Goal: Task Accomplishment & Management: Manage account settings

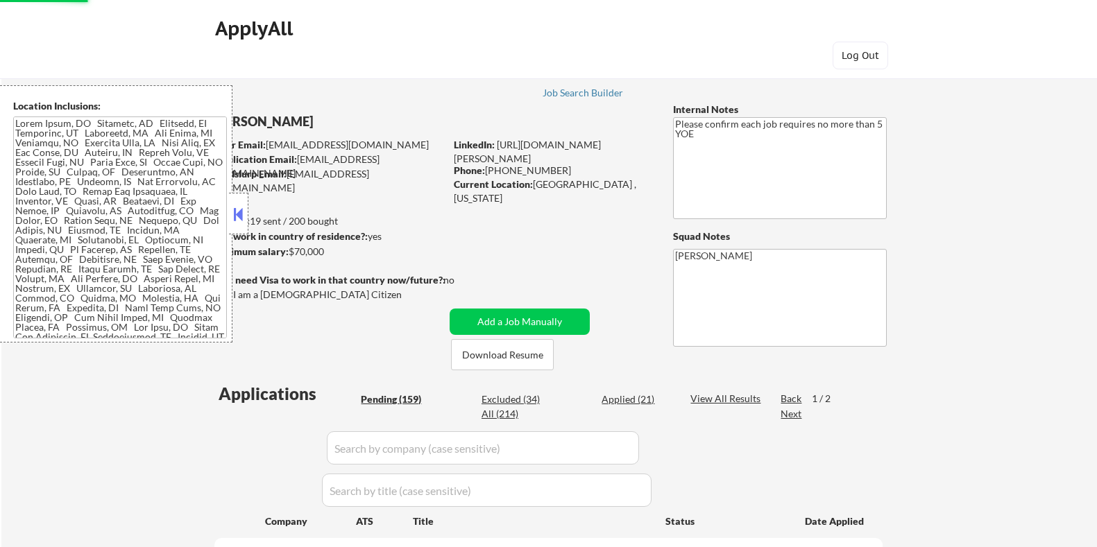
select select ""pending""
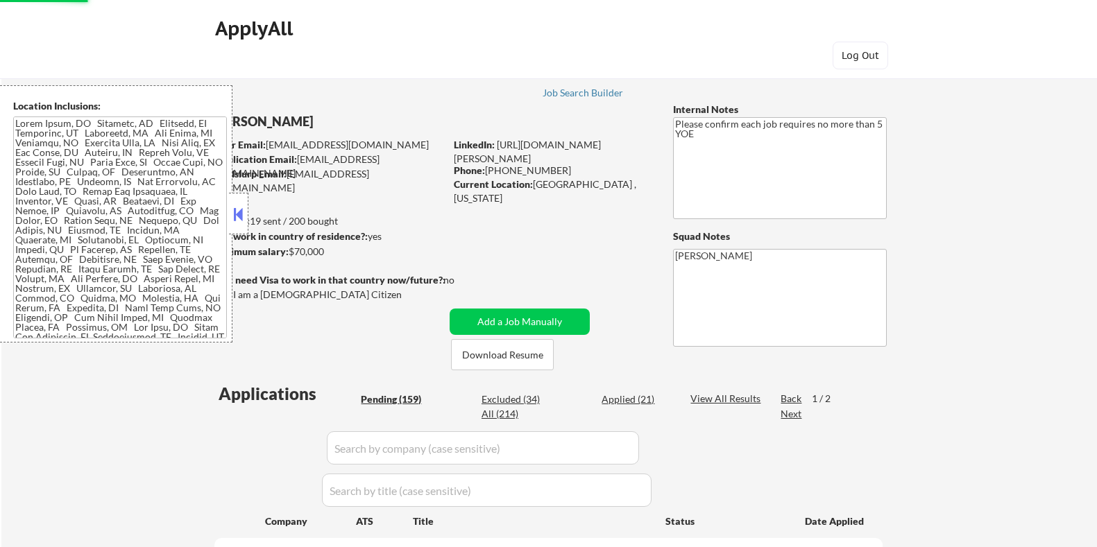
select select ""pending""
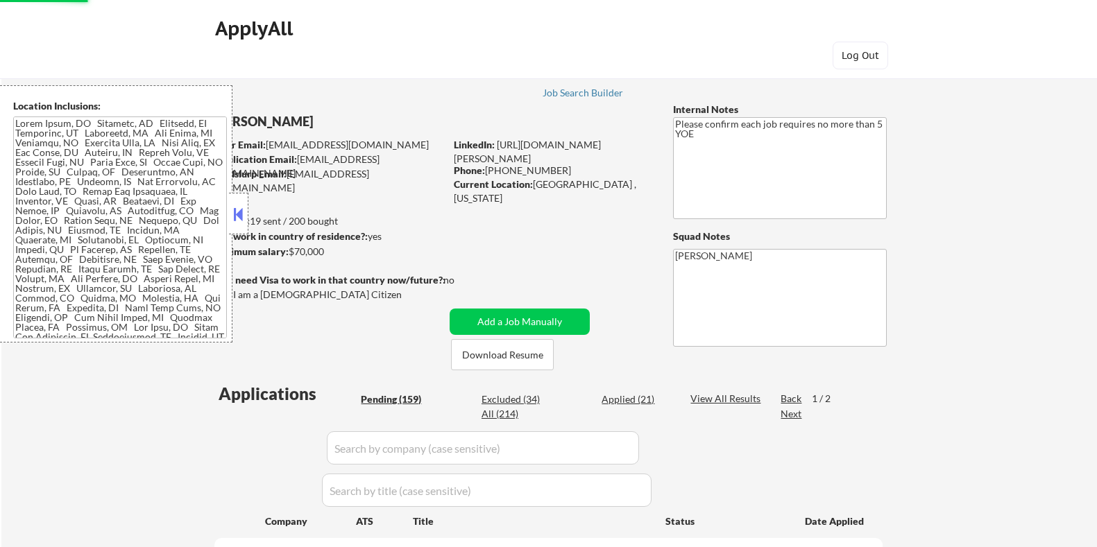
select select ""pending""
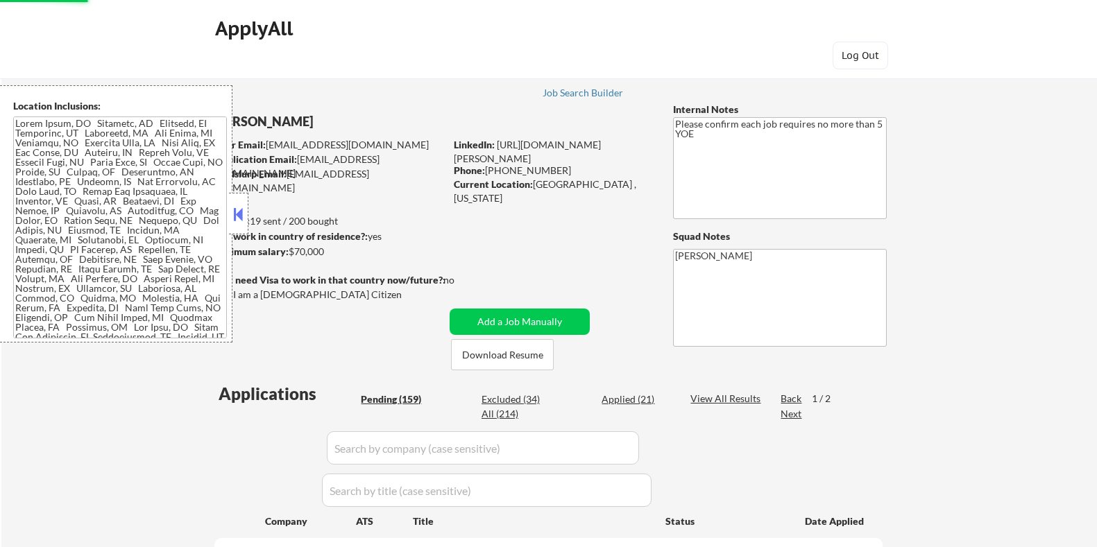
select select ""pending""
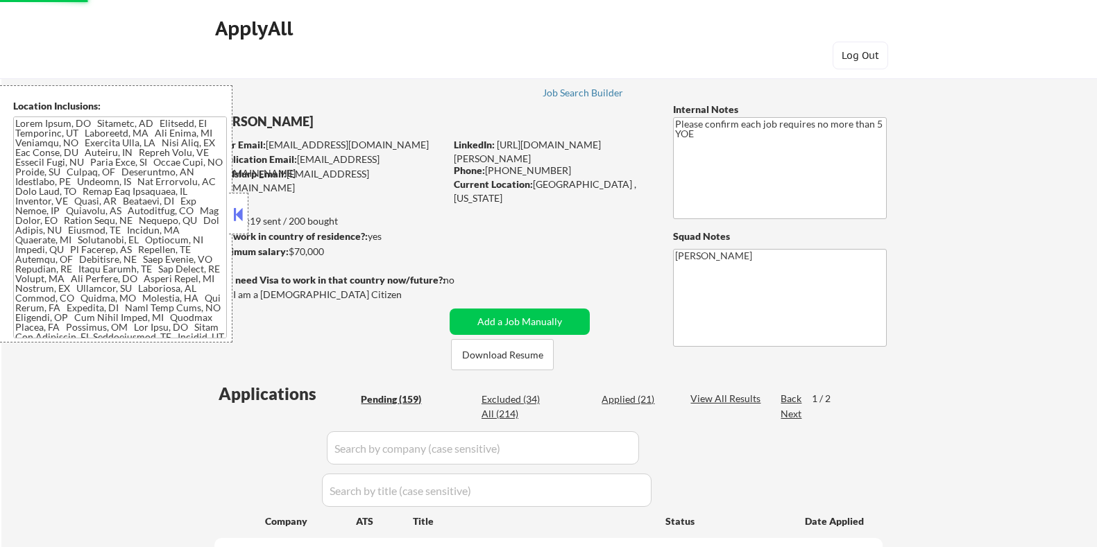
select select ""pending""
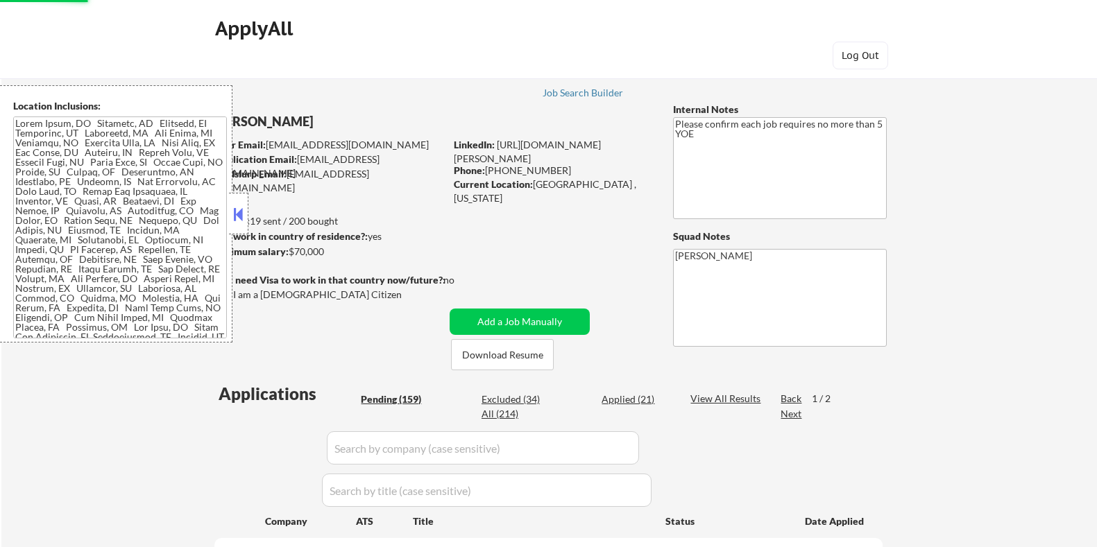
select select ""pending""
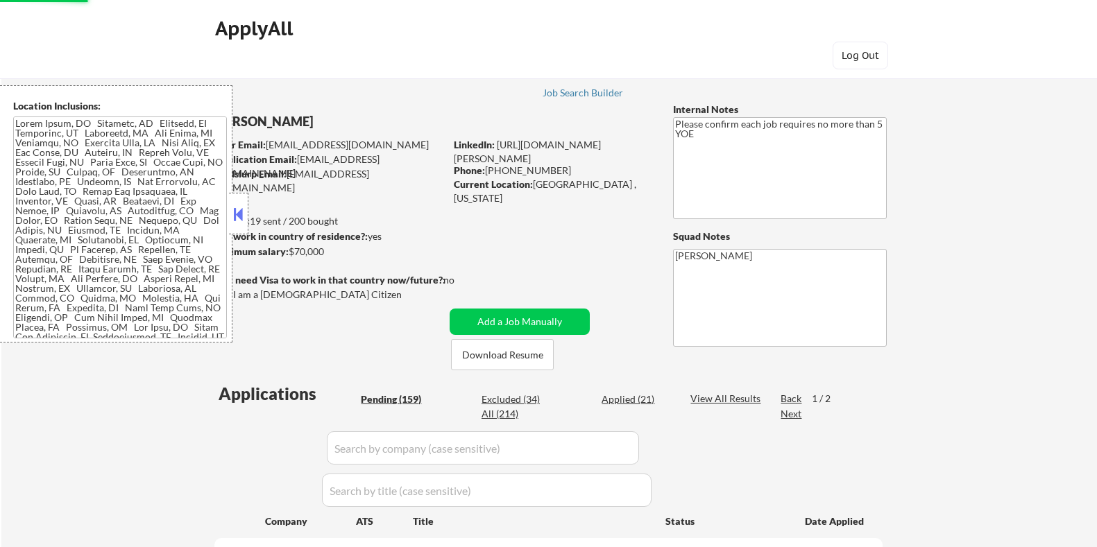
select select ""pending""
select select ""applied""
select select ""pending""
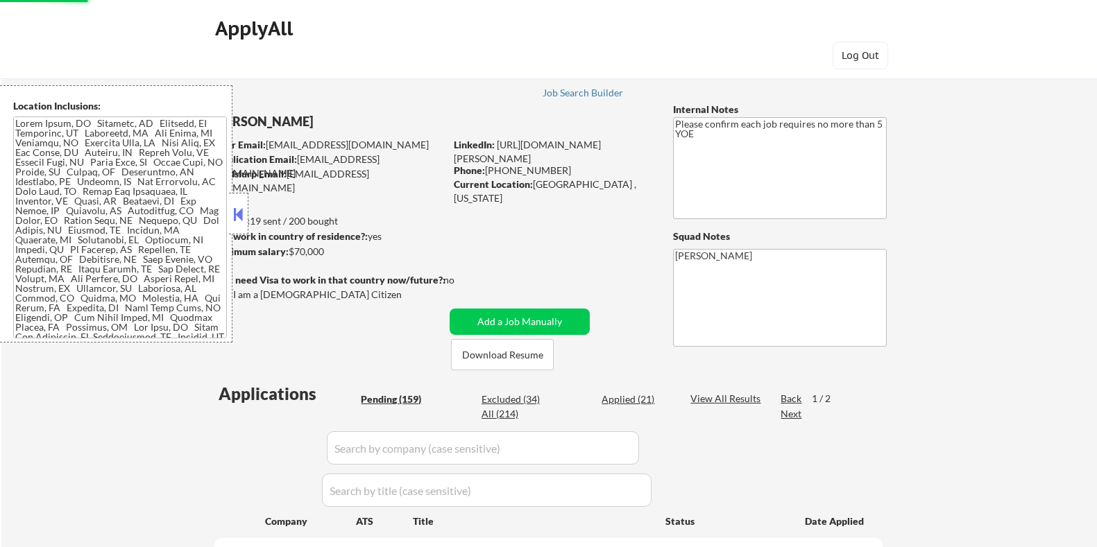
select select ""pending""
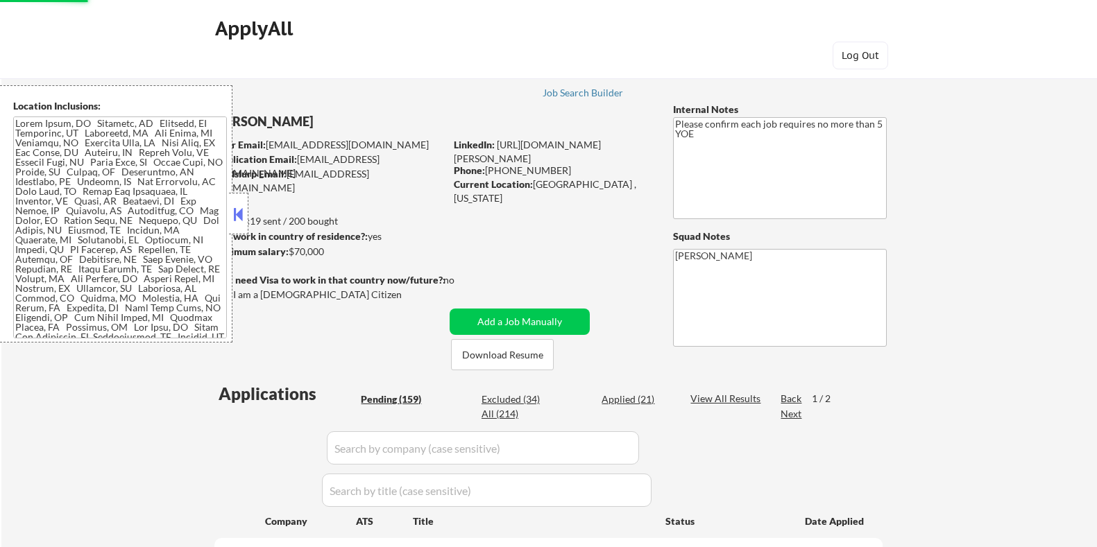
select select ""pending""
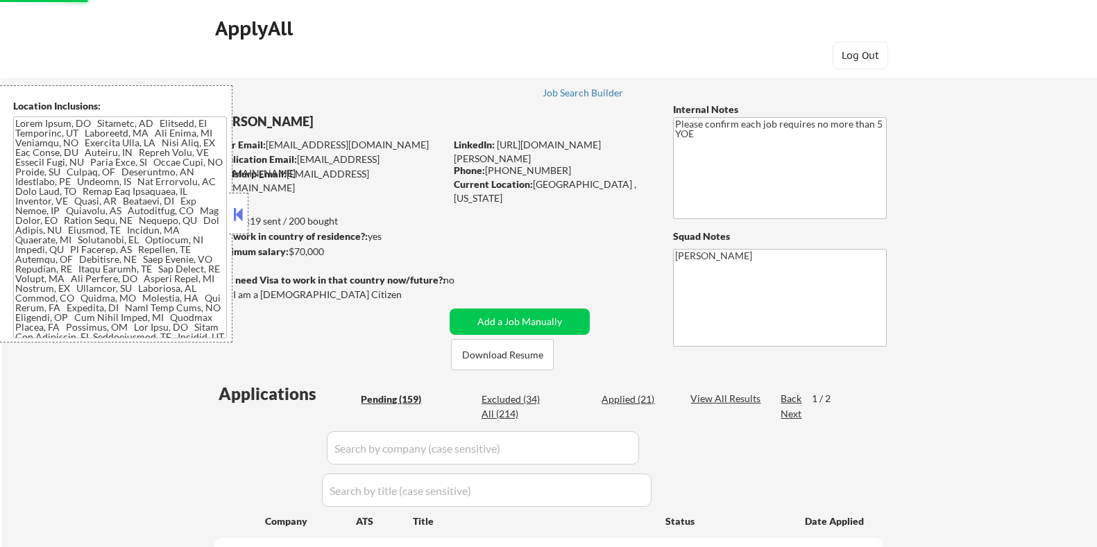
select select ""pending""
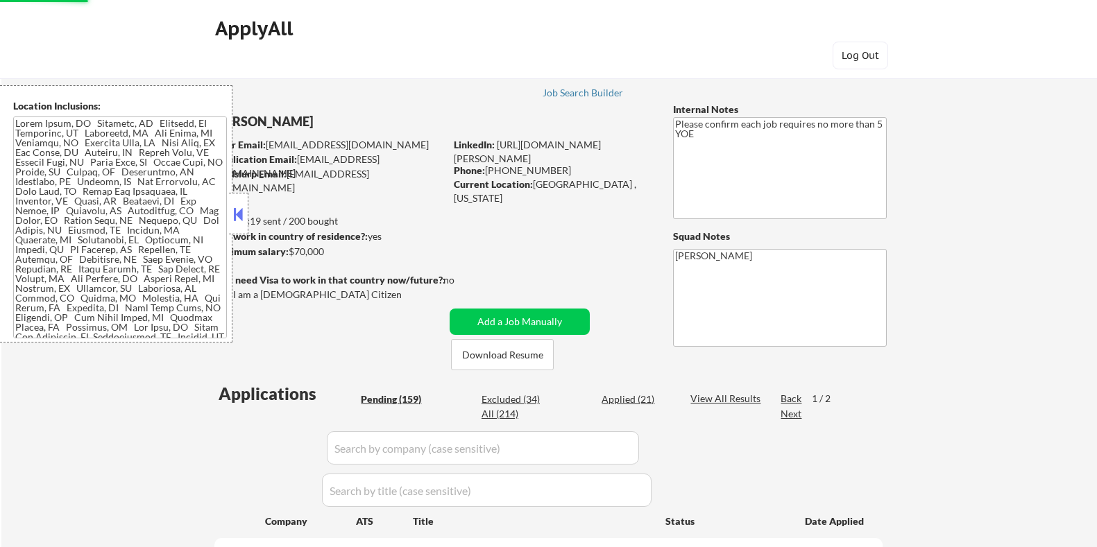
select select ""pending""
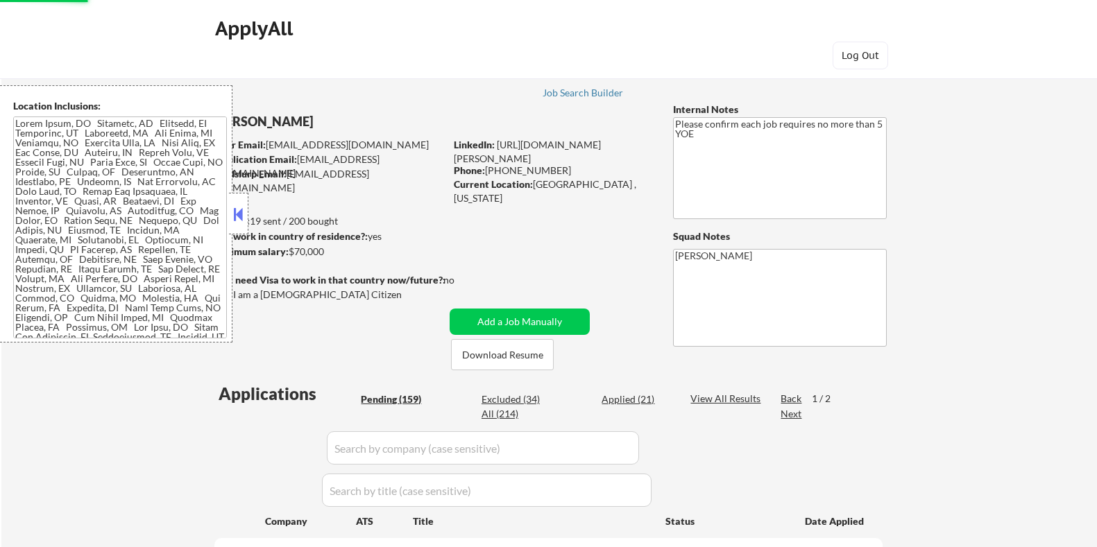
select select ""pending""
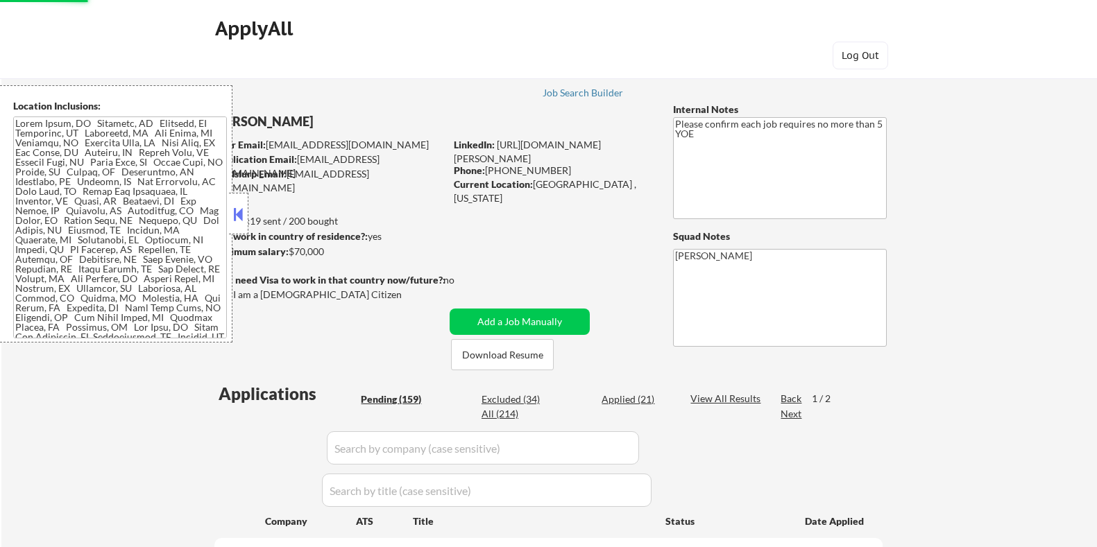
select select ""pending""
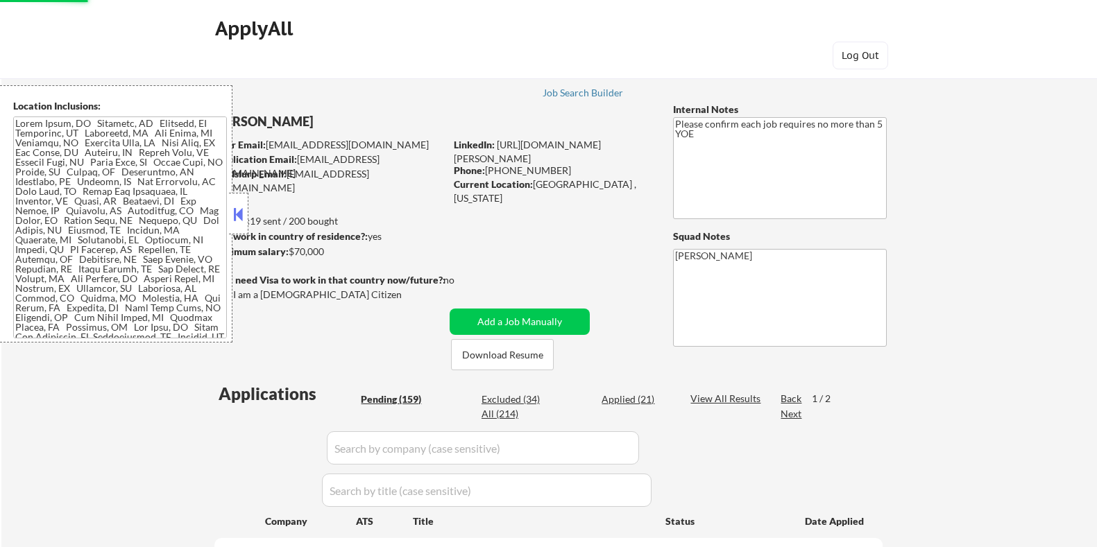
select select ""pending""
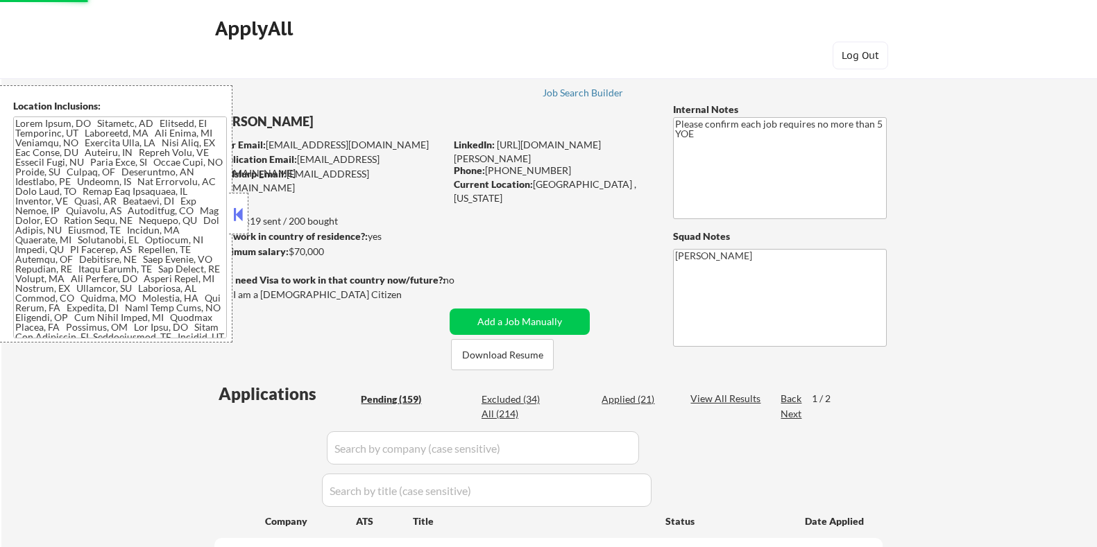
select select ""pending""
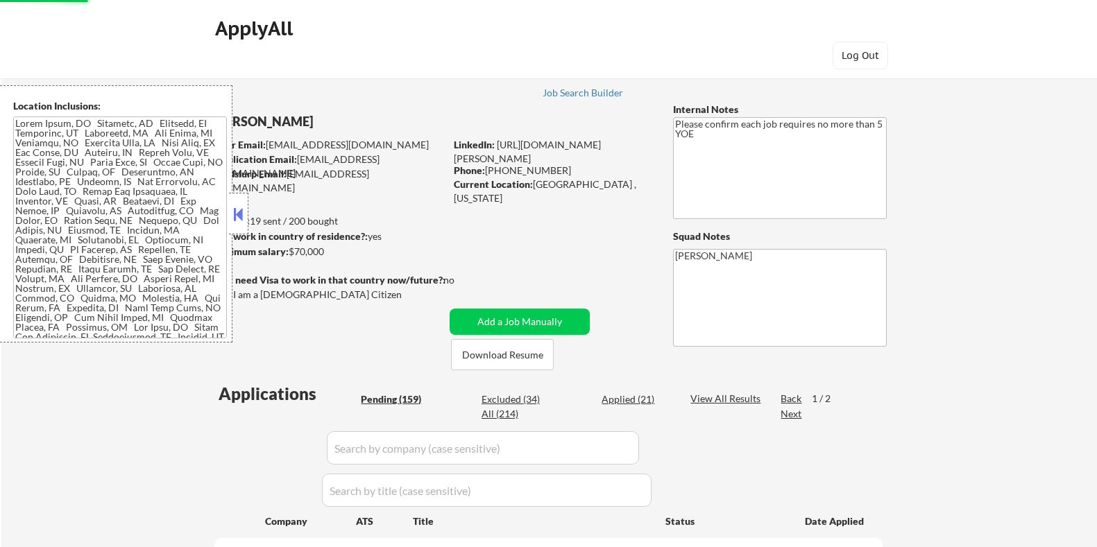
select select ""pending""
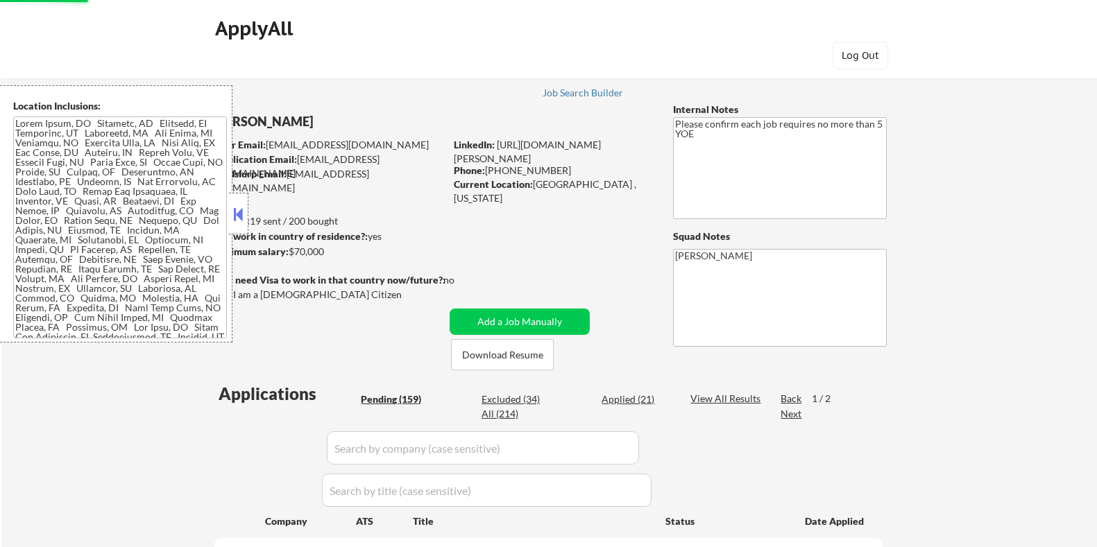
select select ""pending""
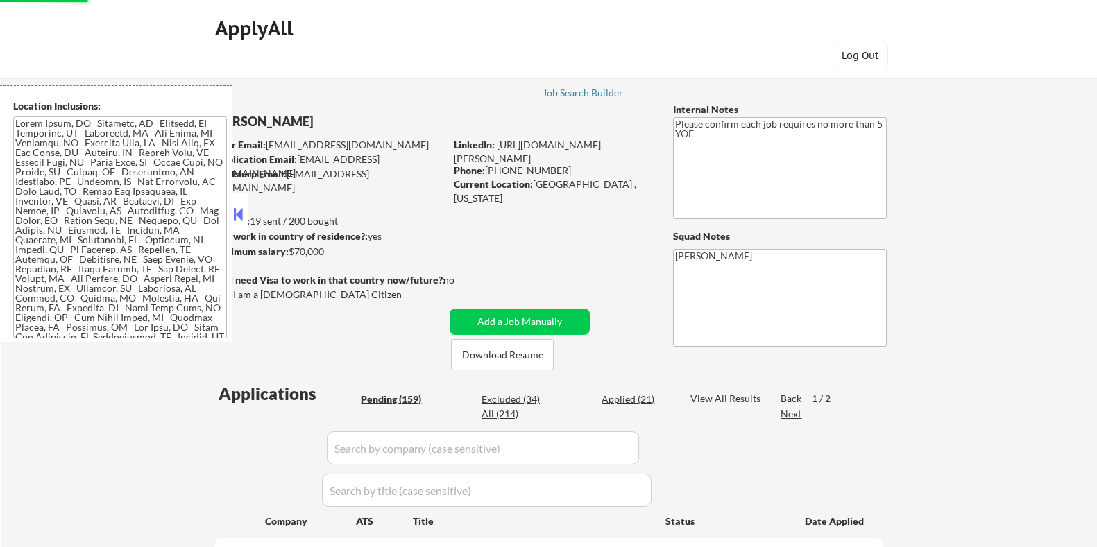
select select ""pending""
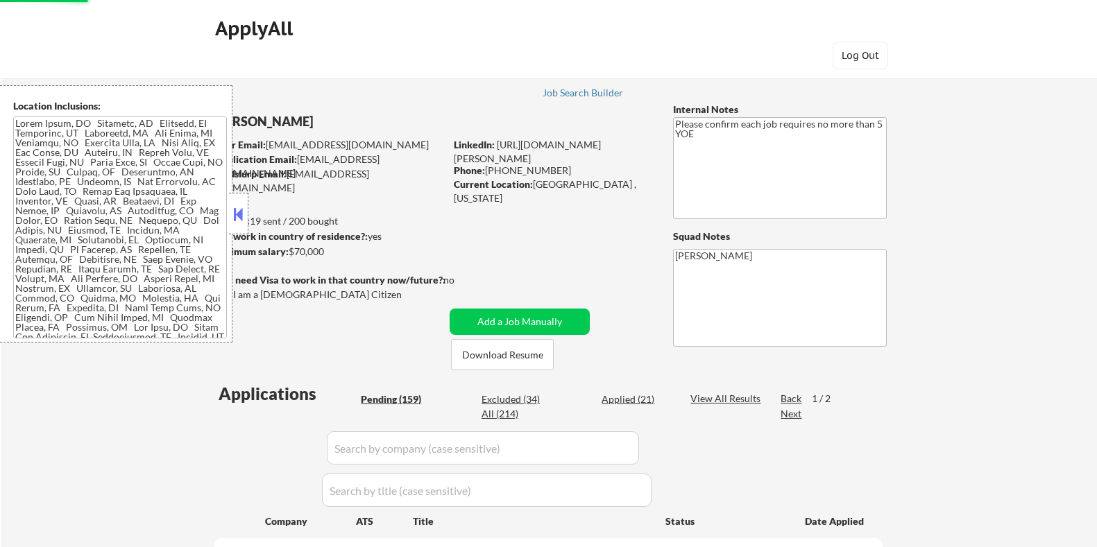
select select ""pending""
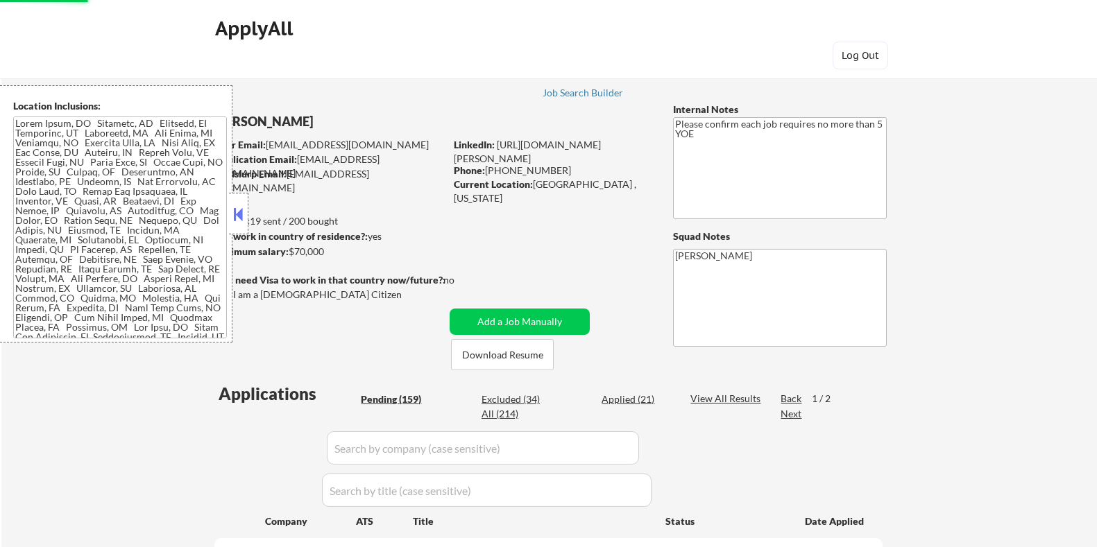
select select ""pending""
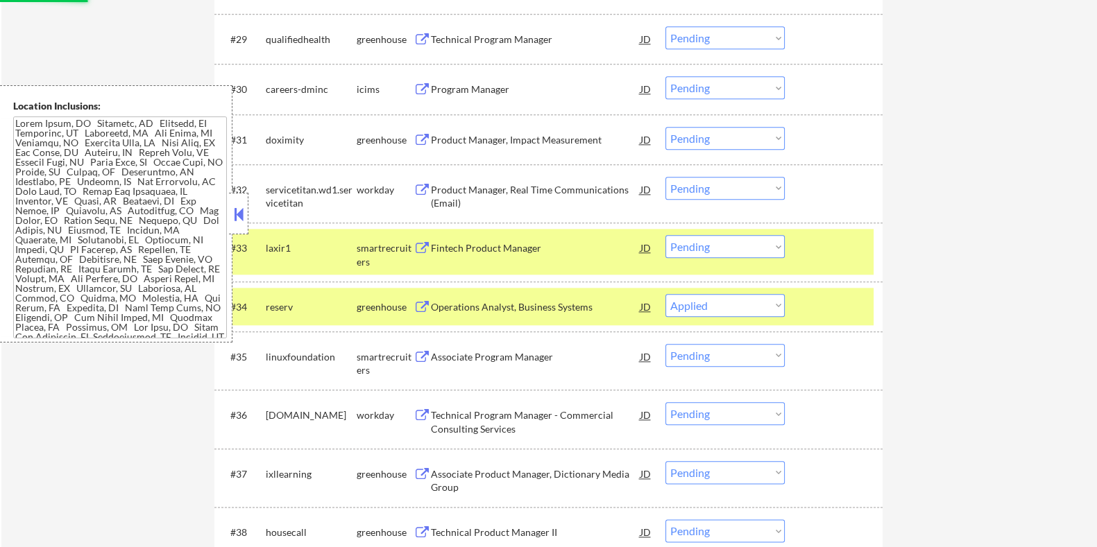
scroll to position [141, 0]
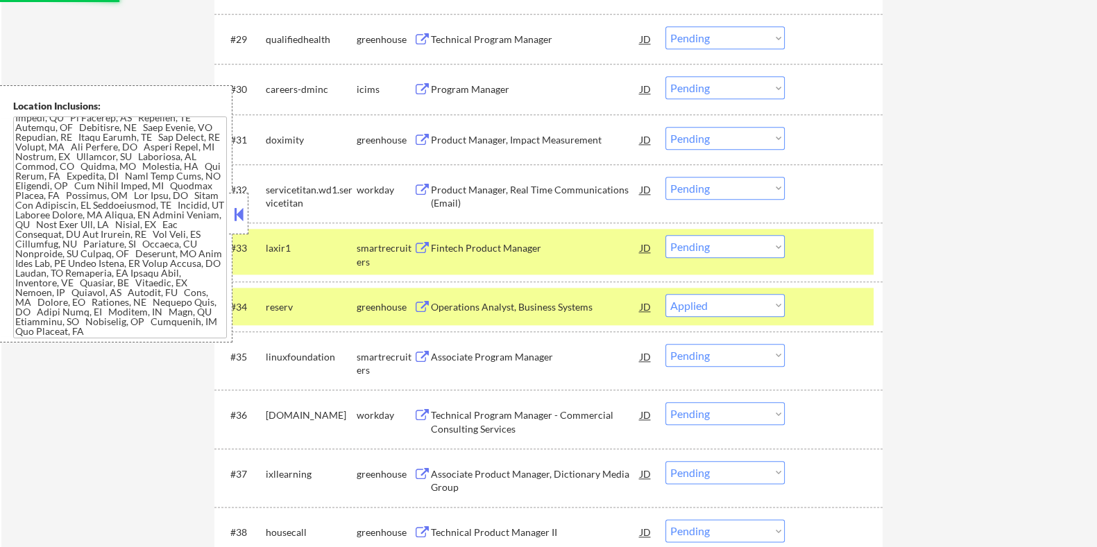
click at [241, 203] on div at bounding box center [238, 214] width 19 height 42
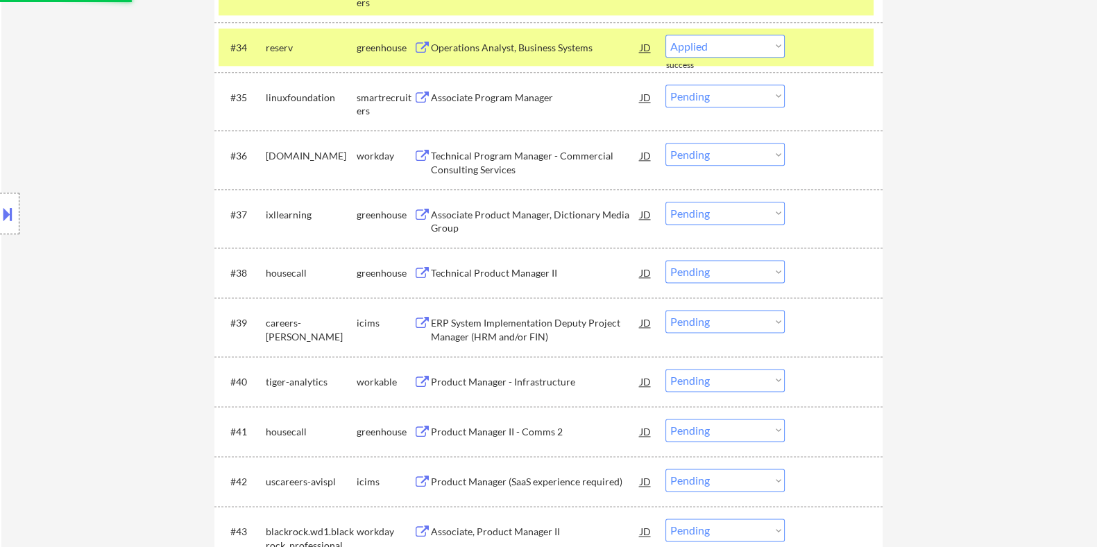
select select ""pending""
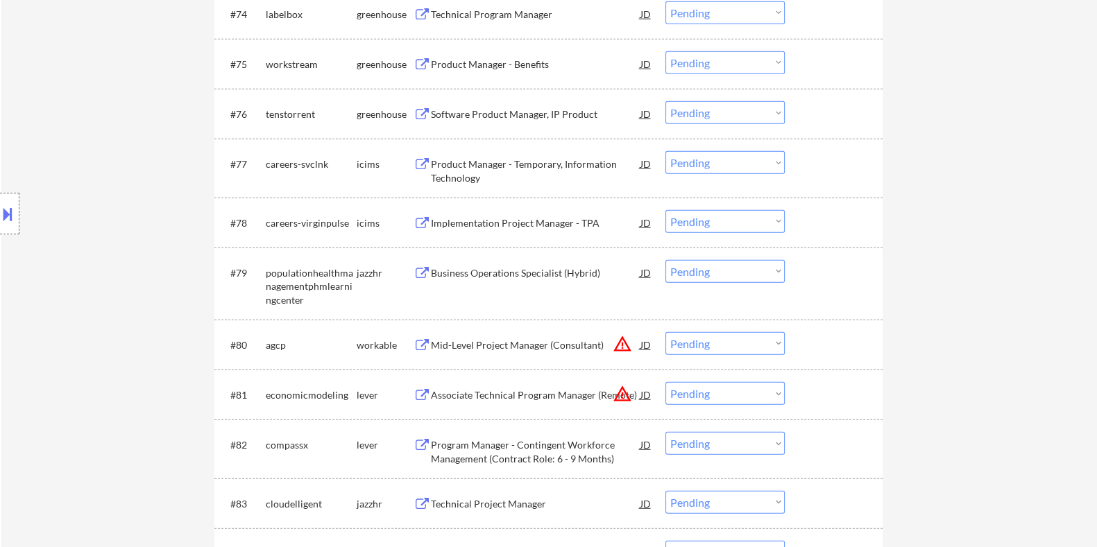
scroll to position [4509, 0]
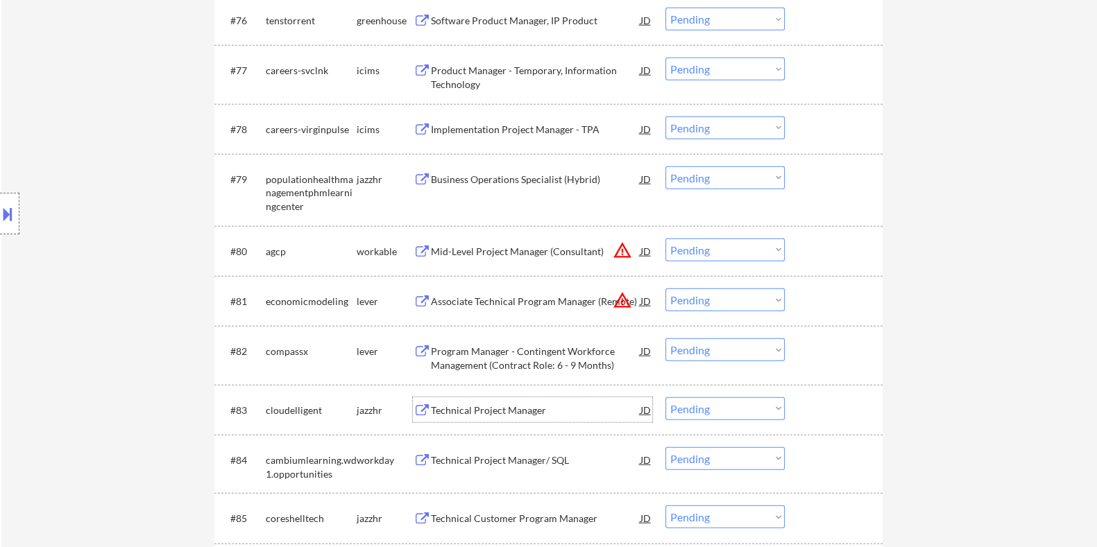
click at [506, 408] on div "Technical Project Manager" at bounding box center [535, 411] width 210 height 14
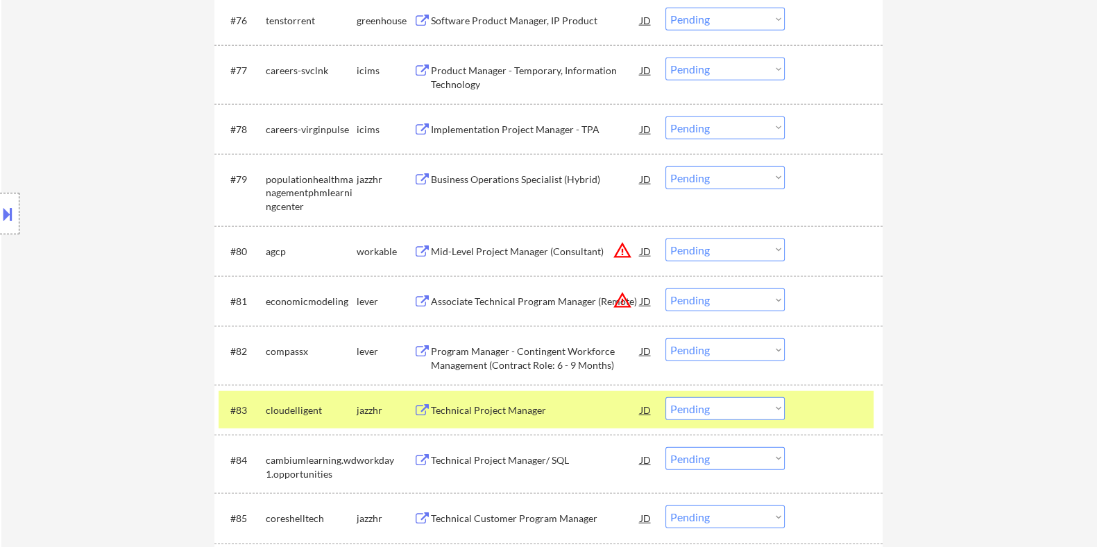
click at [9, 213] on button at bounding box center [7, 214] width 15 height 23
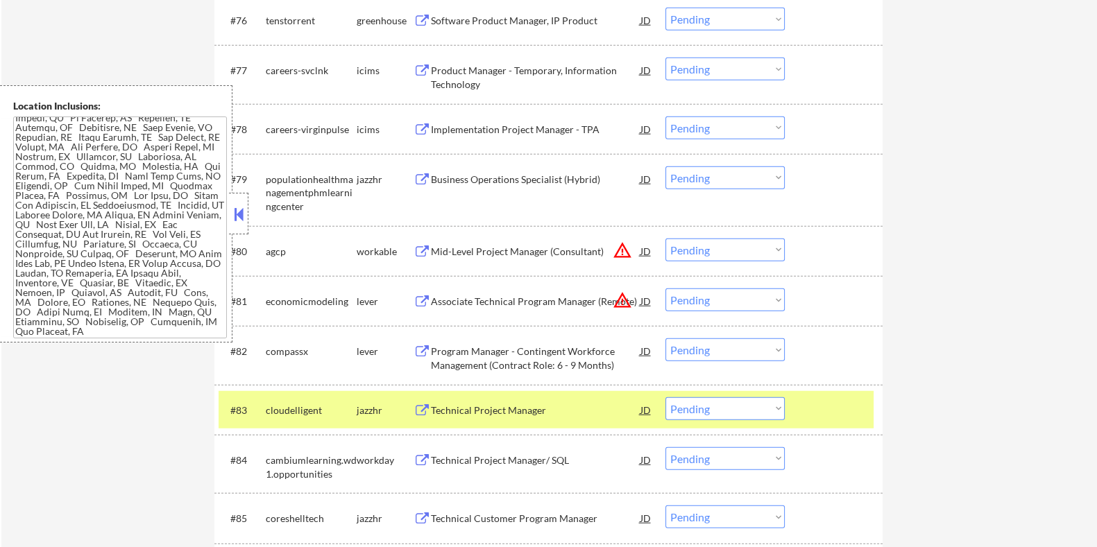
click at [756, 412] on select "Choose an option... Pending Applied Excluded (Questions) Excluded (Expired) Exc…" at bounding box center [724, 409] width 119 height 23
click at [665, 398] on select "Choose an option... Pending Applied Excluded (Questions) Excluded (Expired) Exc…" at bounding box center [724, 409] width 119 height 23
select select ""pending""
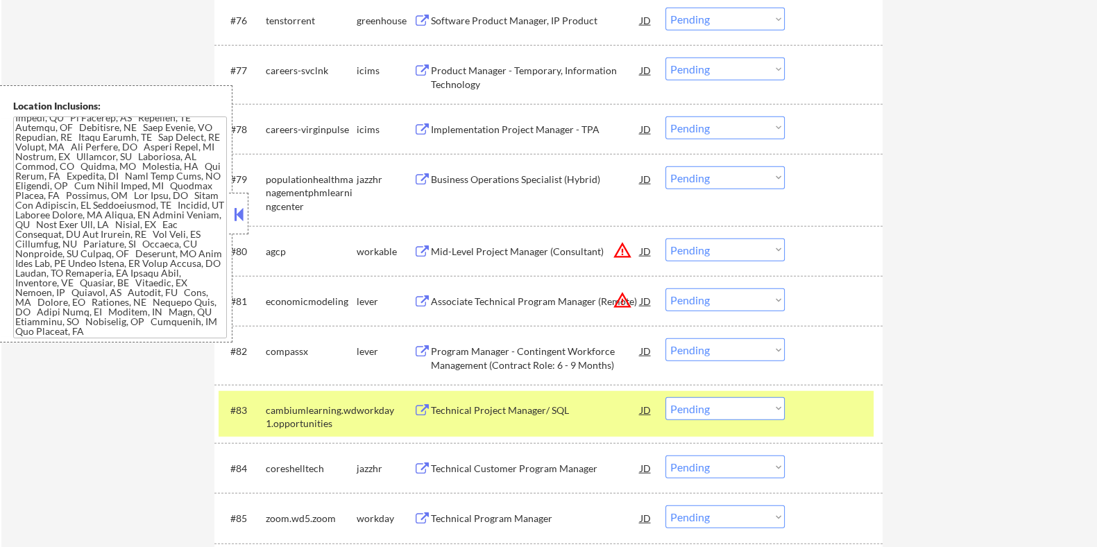
click at [486, 475] on div "Technical Customer Program Manager" at bounding box center [535, 468] width 210 height 25
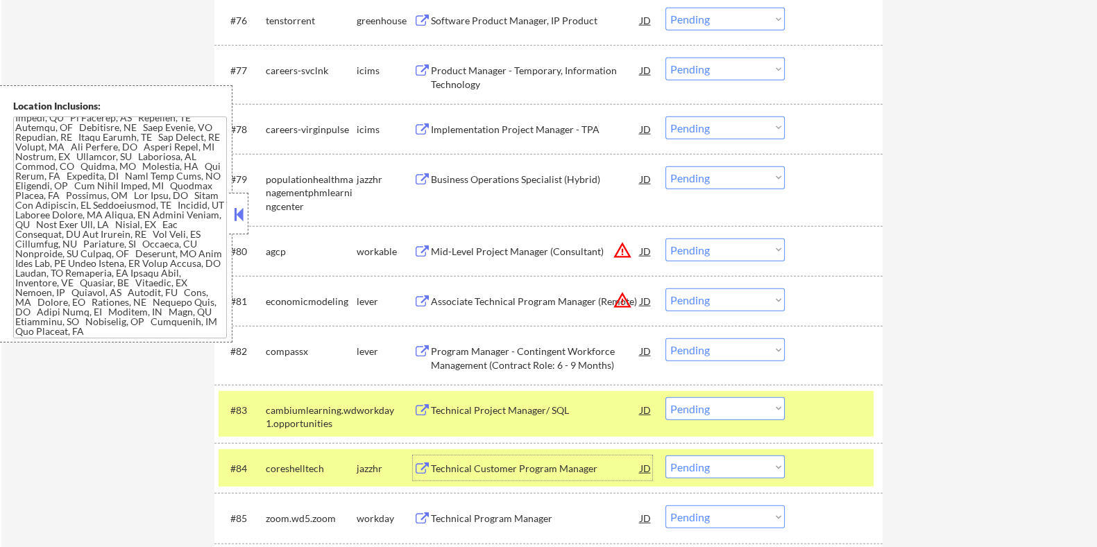
click at [499, 467] on div "Technical Customer Program Manager" at bounding box center [535, 469] width 210 height 14
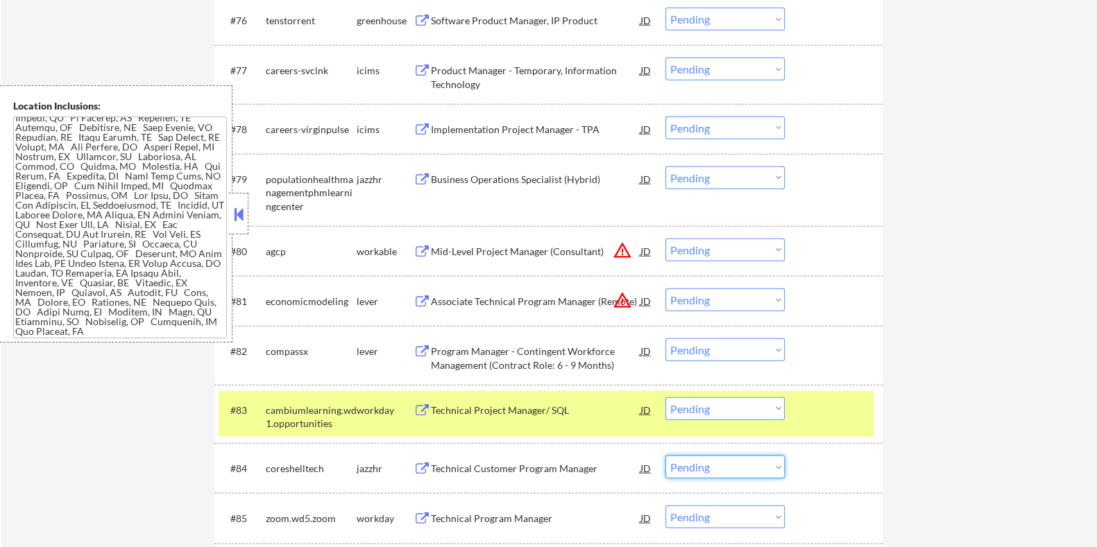
click at [700, 472] on select "Choose an option... Pending Applied Excluded (Questions) Excluded (Expired) Exc…" at bounding box center [724, 467] width 119 height 23
click at [665, 456] on select "Choose an option... Pending Applied Excluded (Questions) Excluded (Expired) Exc…" at bounding box center [724, 467] width 119 height 23
select select ""pending""
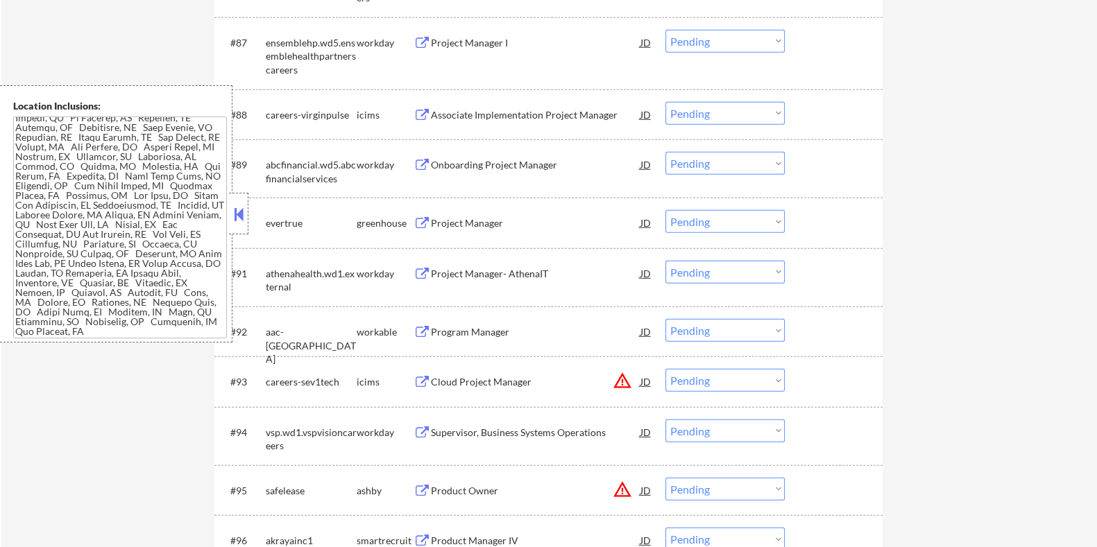
scroll to position [5290, 0]
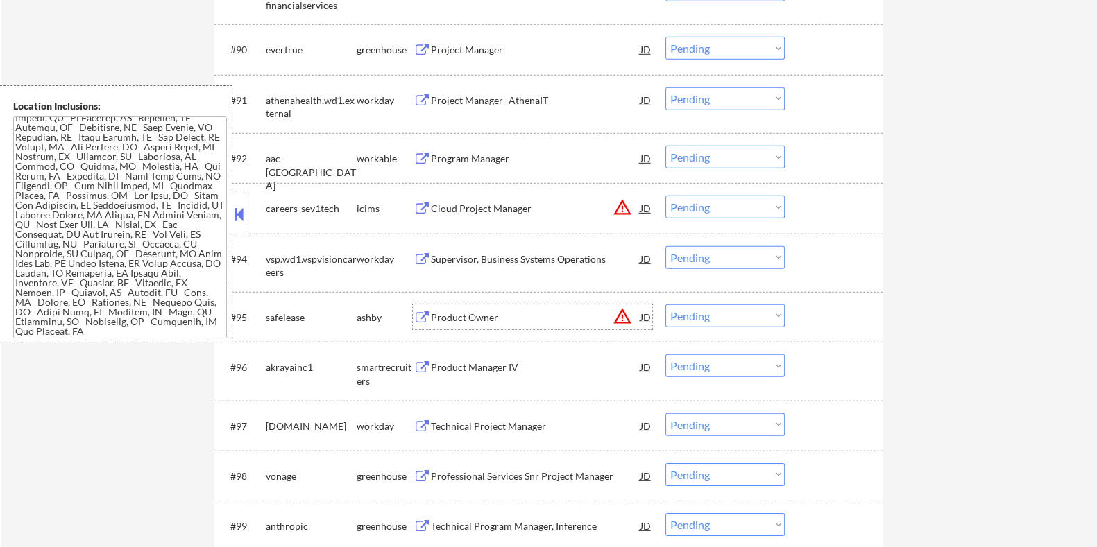
click at [470, 311] on div "Product Owner" at bounding box center [535, 318] width 210 height 14
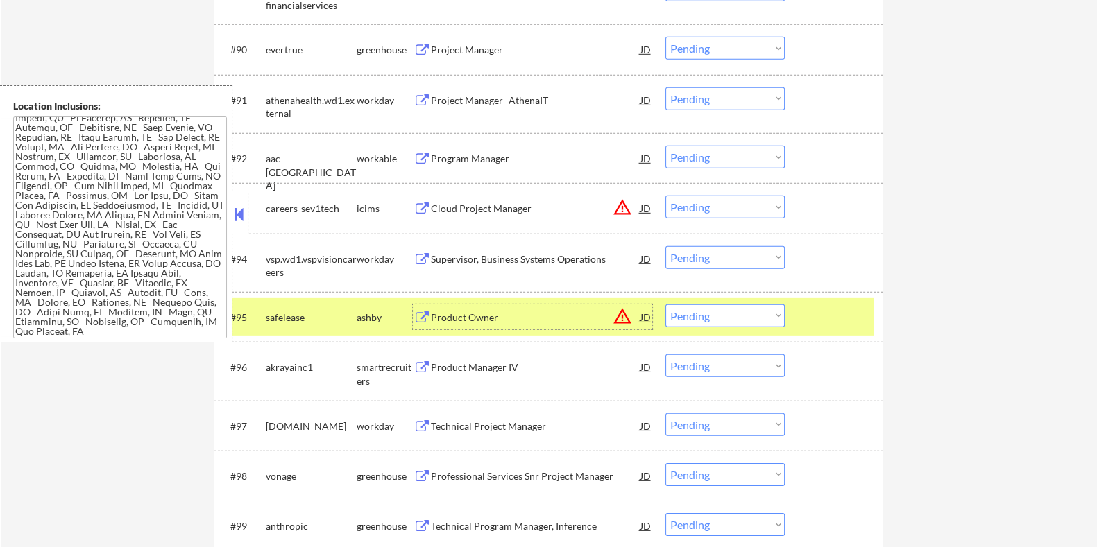
click at [735, 314] on select "Choose an option... Pending Applied Excluded (Questions) Excluded (Expired) Exc…" at bounding box center [724, 316] width 119 height 23
click at [665, 305] on select "Choose an option... Pending Applied Excluded (Questions) Excluded (Expired) Exc…" at bounding box center [724, 316] width 119 height 23
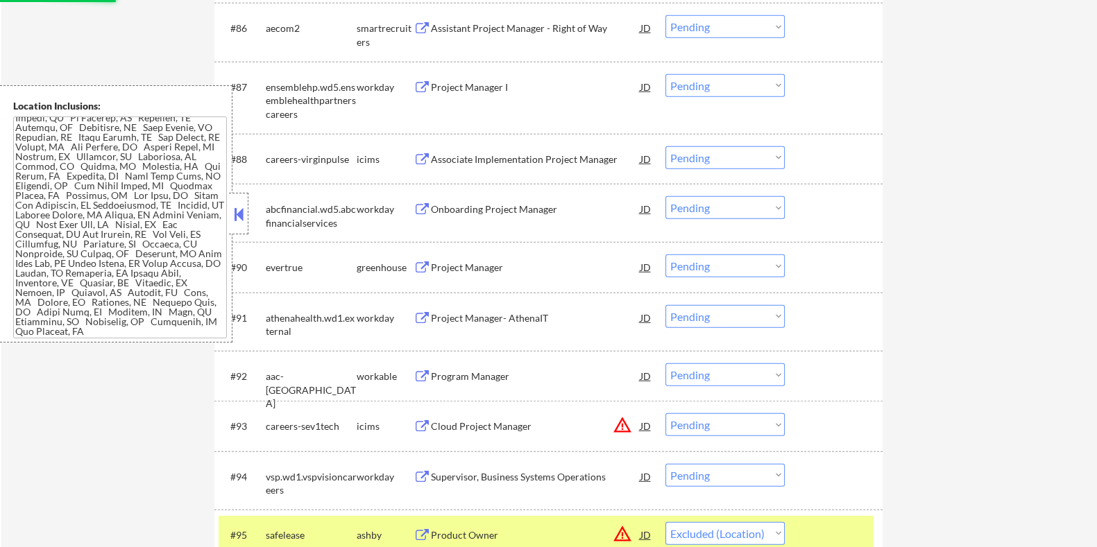
select select ""pending""
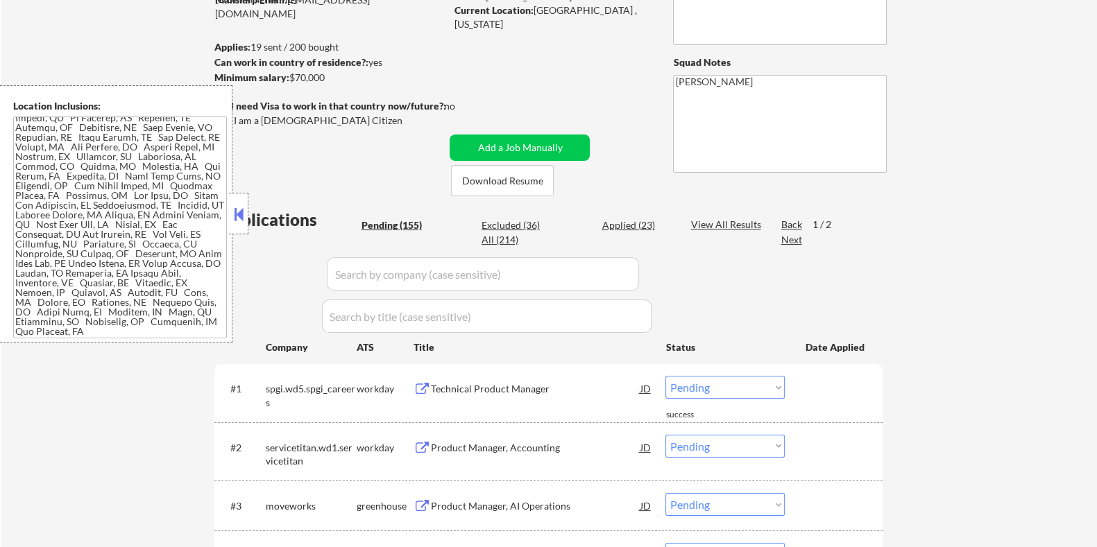
scroll to position [234, 0]
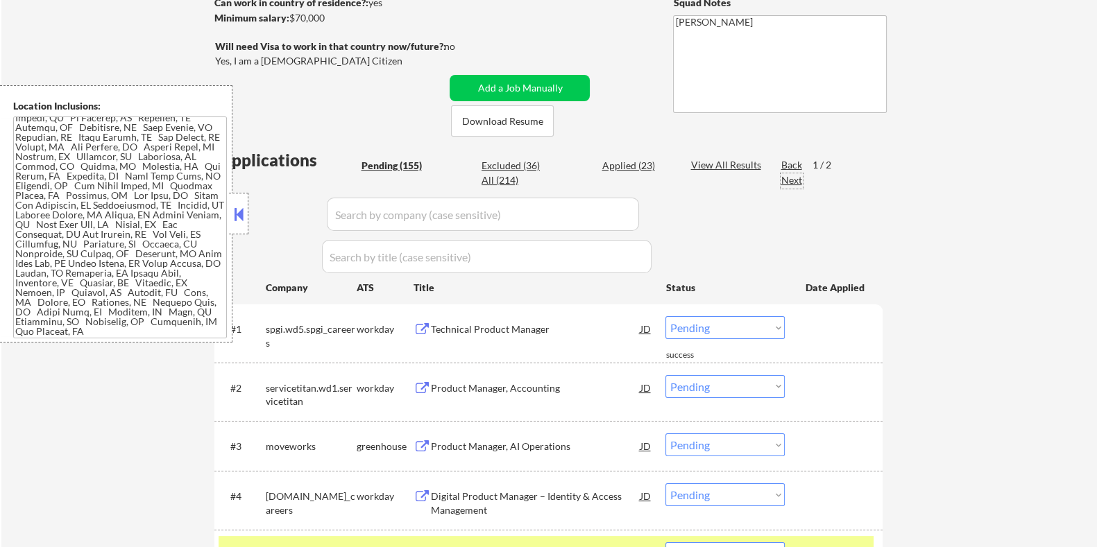
click at [796, 180] on div "Next" at bounding box center [792, 180] width 22 height 14
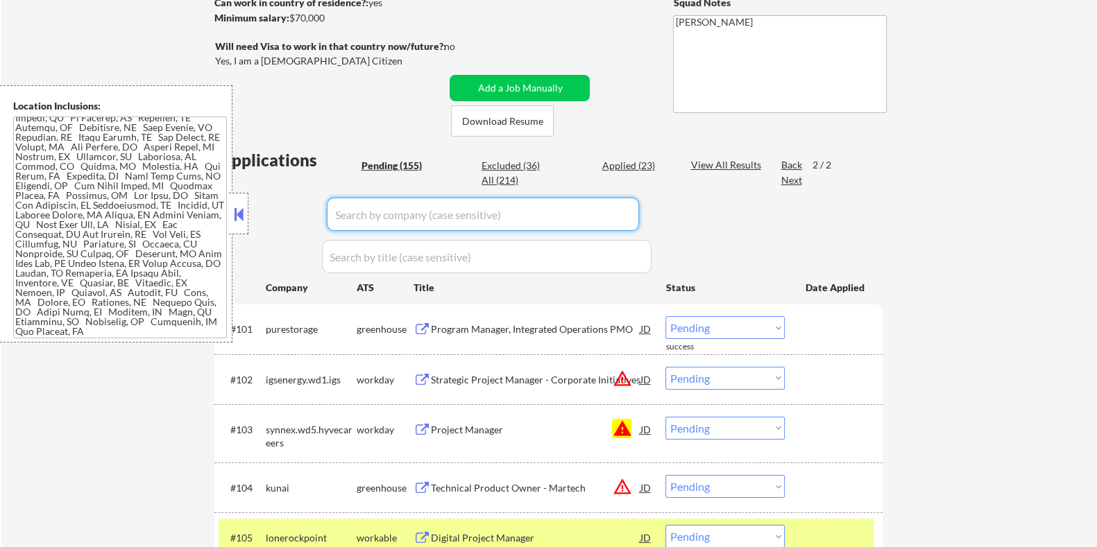
click at [387, 220] on input "input" at bounding box center [483, 214] width 312 height 33
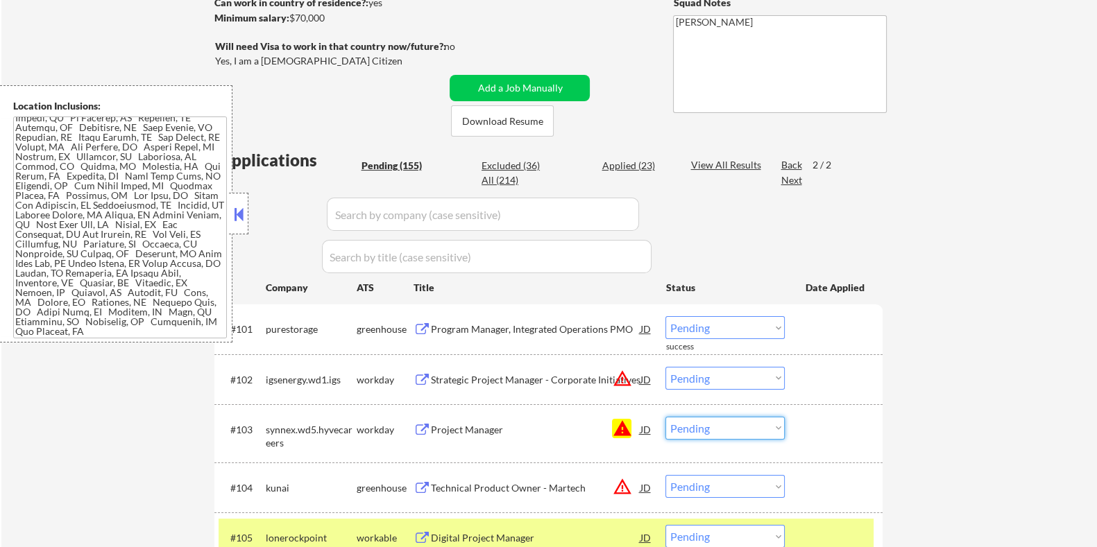
click at [699, 432] on select "Choose an option... Pending Applied Excluded (Questions) Excluded (Expired) Exc…" at bounding box center [724, 428] width 119 height 23
click at [665, 417] on select "Choose an option... Pending Applied Excluded (Questions) Excluded (Expired) Exc…" at bounding box center [724, 428] width 119 height 23
select select ""pending""
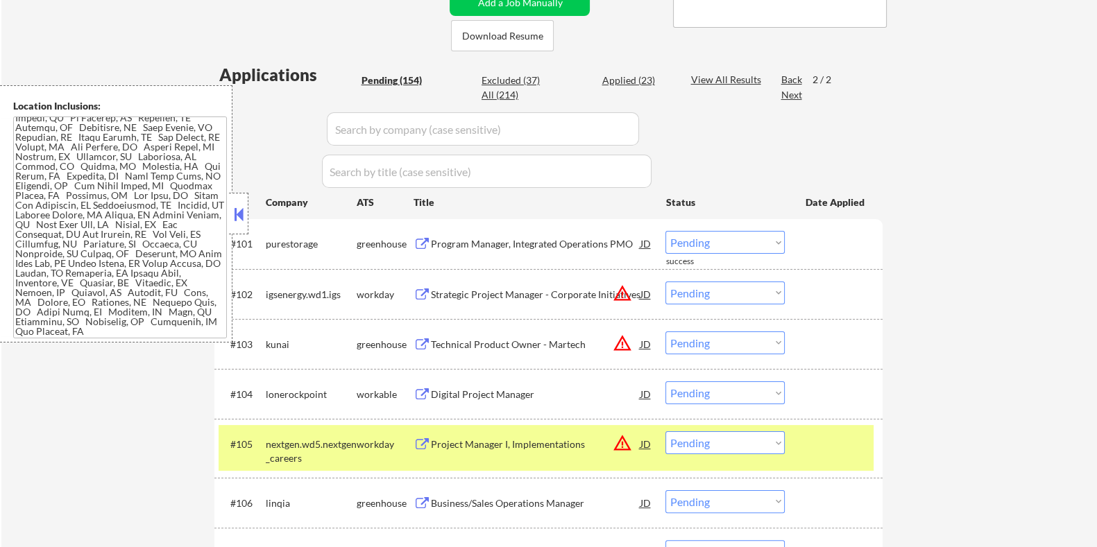
scroll to position [321, 0]
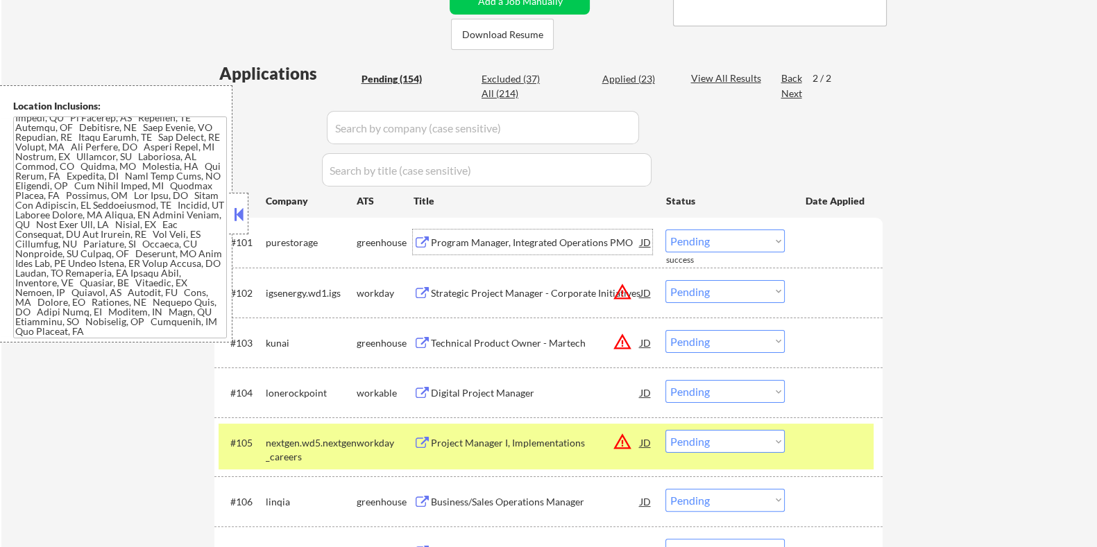
click at [516, 244] on div "Program Manager, Integrated Operations PMO" at bounding box center [535, 243] width 210 height 14
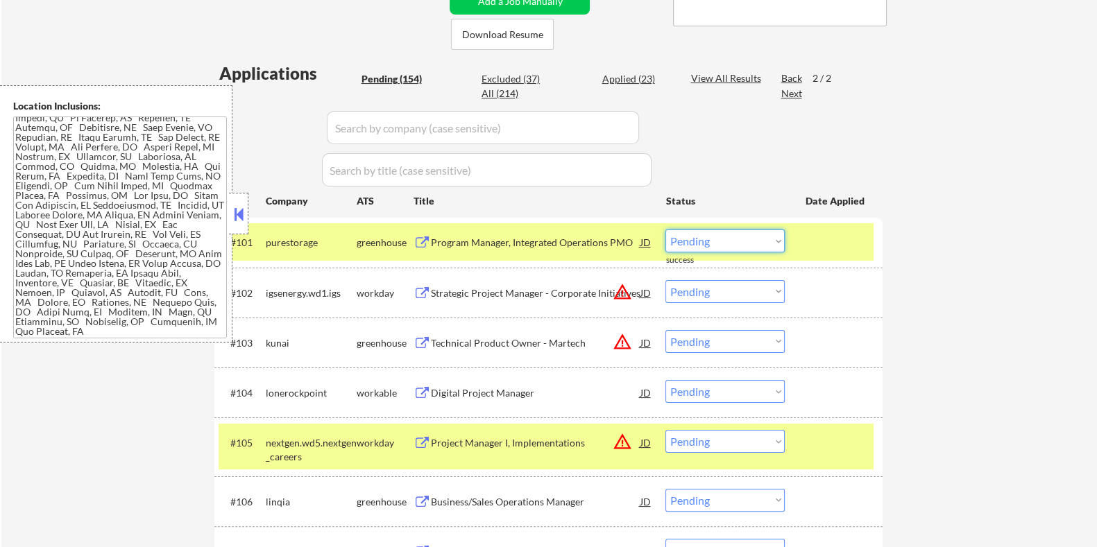
click at [737, 244] on select "Choose an option... Pending Applied Excluded (Questions) Excluded (Expired) Exc…" at bounding box center [724, 241] width 119 height 23
click at [665, 230] on select "Choose an option... Pending Applied Excluded (Questions) Excluded (Expired) Exc…" at bounding box center [724, 241] width 119 height 23
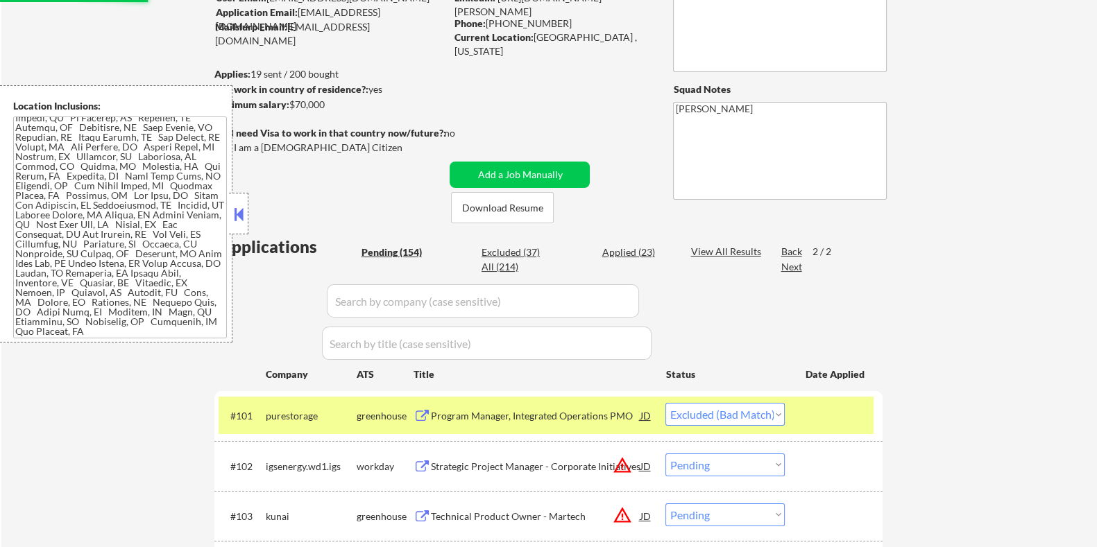
scroll to position [8, 0]
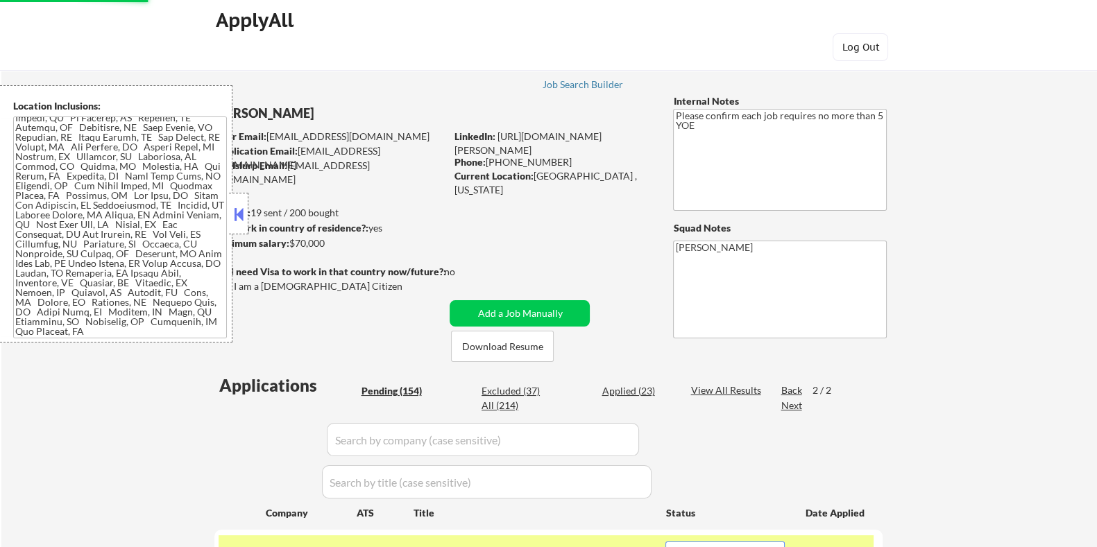
select select ""pending""
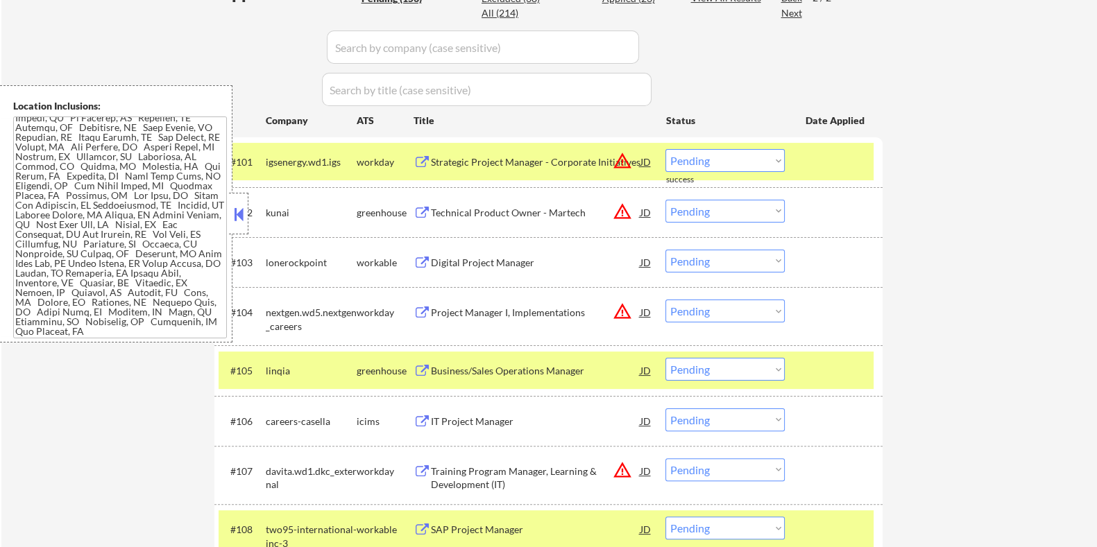
scroll to position [434, 0]
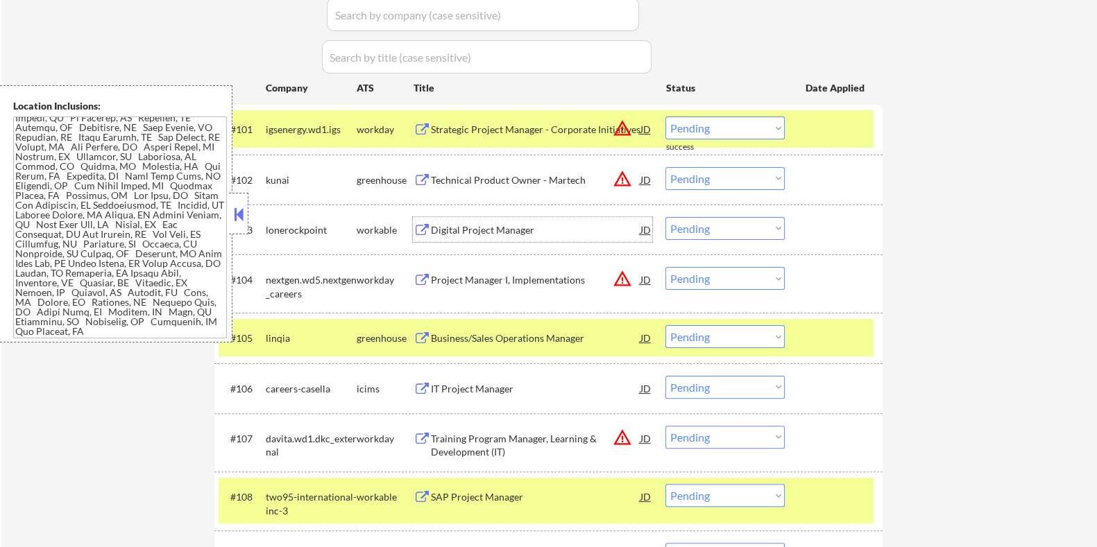
click at [466, 225] on div "Digital Project Manager" at bounding box center [535, 230] width 210 height 14
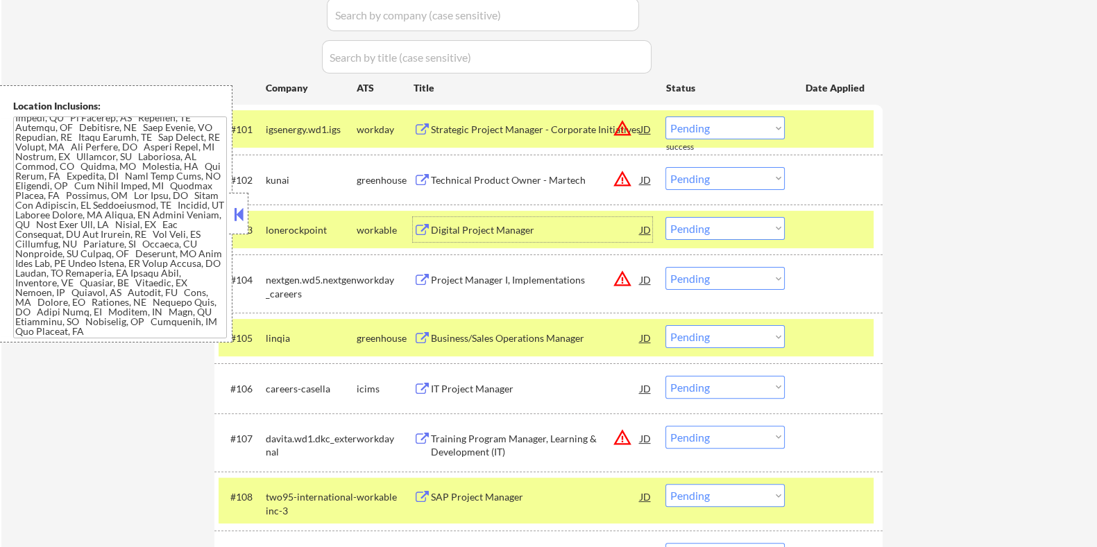
click at [734, 229] on select "Choose an option... Pending Applied Excluded (Questions) Excluded (Expired) Exc…" at bounding box center [724, 228] width 119 height 23
click at [665, 217] on select "Choose an option... Pending Applied Excluded (Questions) Excluded (Expired) Exc…" at bounding box center [724, 228] width 119 height 23
select select ""pending""
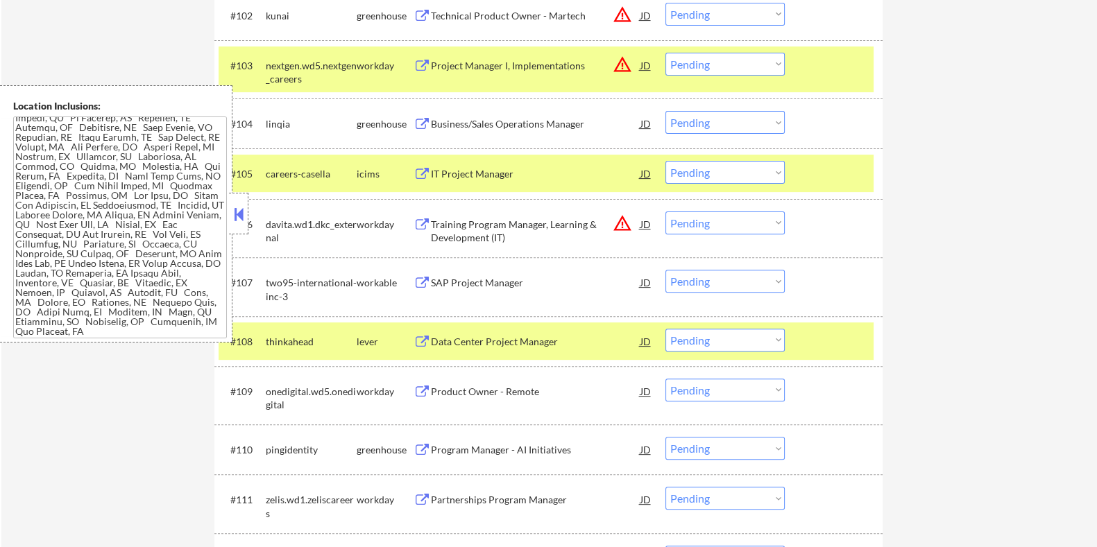
scroll to position [606, 0]
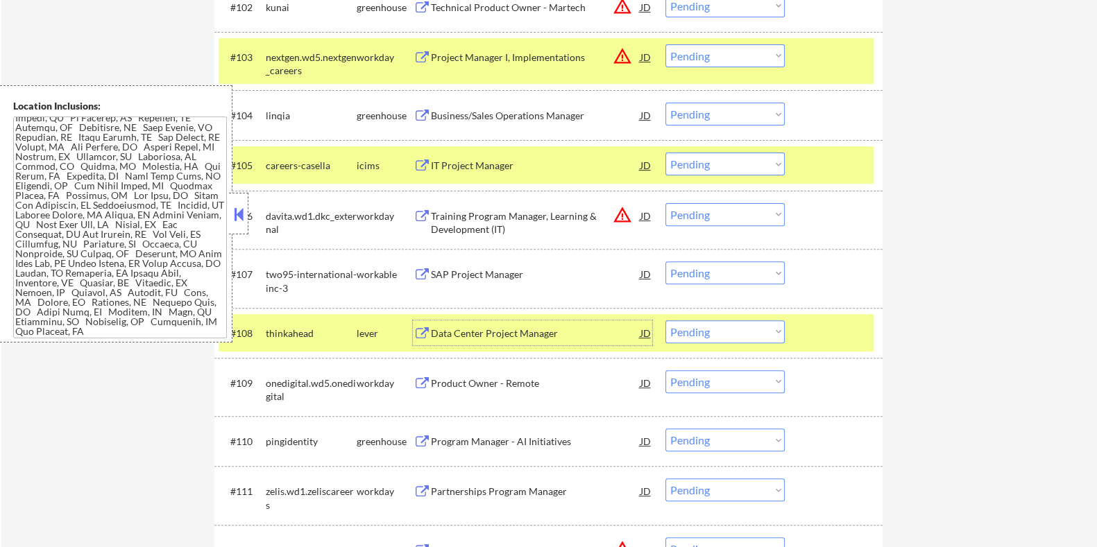
click at [501, 331] on div "Data Center Project Manager" at bounding box center [535, 334] width 210 height 14
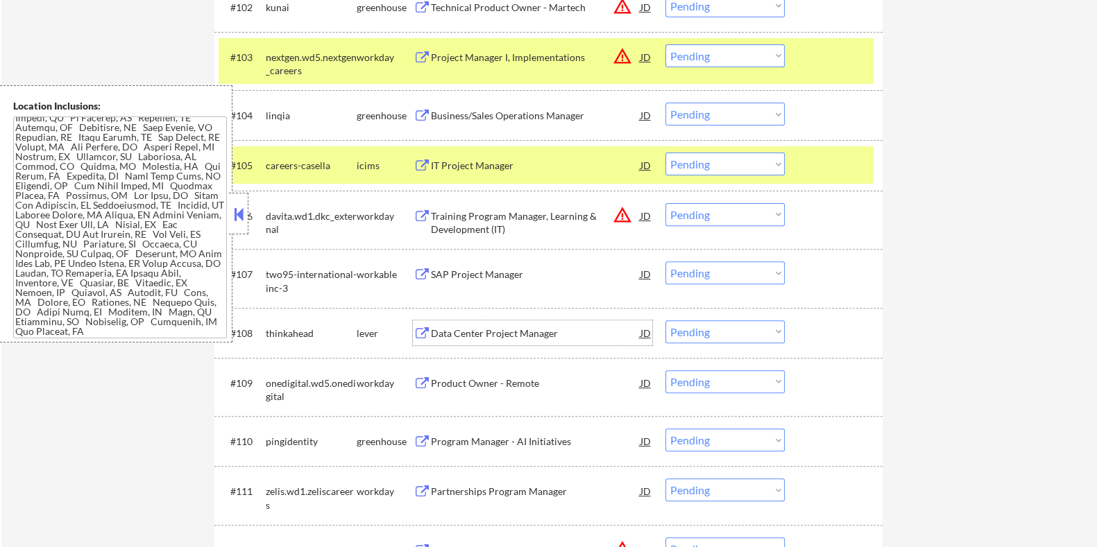
click at [722, 337] on select "Choose an option... Pending Applied Excluded (Questions) Excluded (Expired) Exc…" at bounding box center [724, 332] width 119 height 23
click at [665, 321] on select "Choose an option... Pending Applied Excluded (Questions) Excluded (Expired) Exc…" at bounding box center [724, 332] width 119 height 23
select select ""pending""
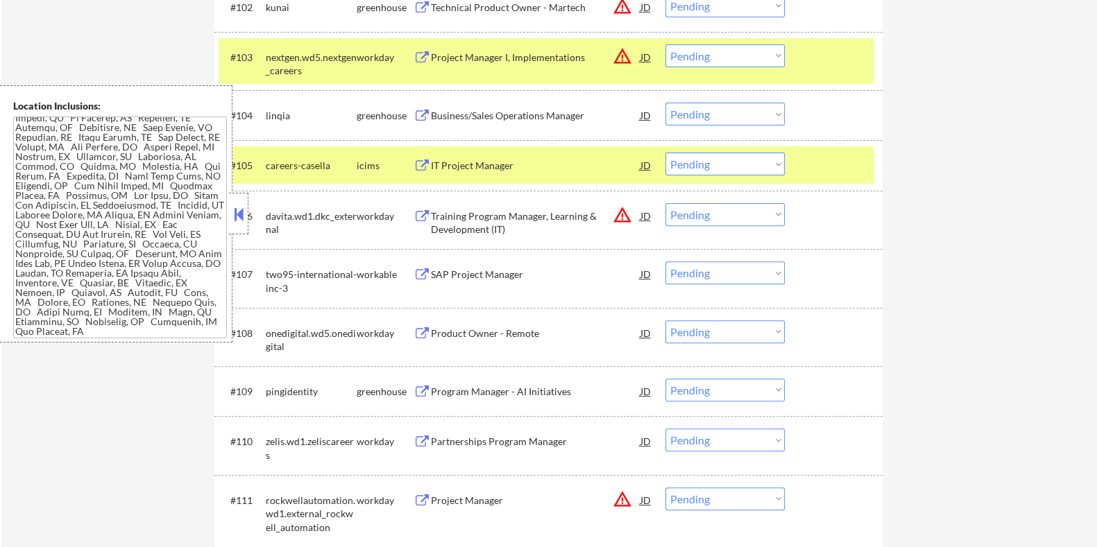
click at [829, 184] on div "#105 careers-[PERSON_NAME] icims IT Project Manager JD warning_amber Choose an …" at bounding box center [548, 165] width 668 height 50
click at [812, 61] on div at bounding box center [835, 56] width 61 height 25
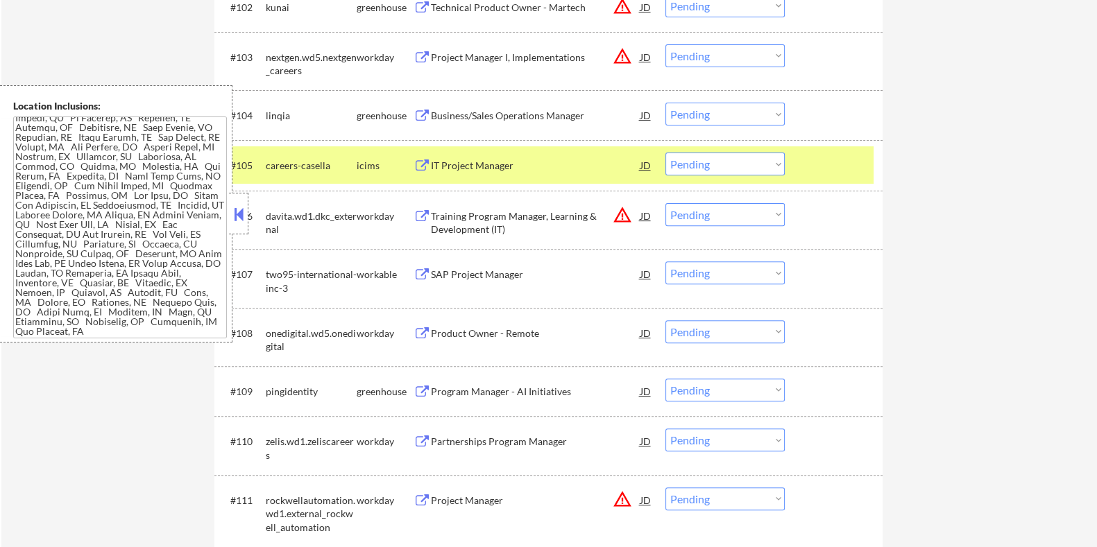
click at [810, 165] on div at bounding box center [835, 165] width 61 height 25
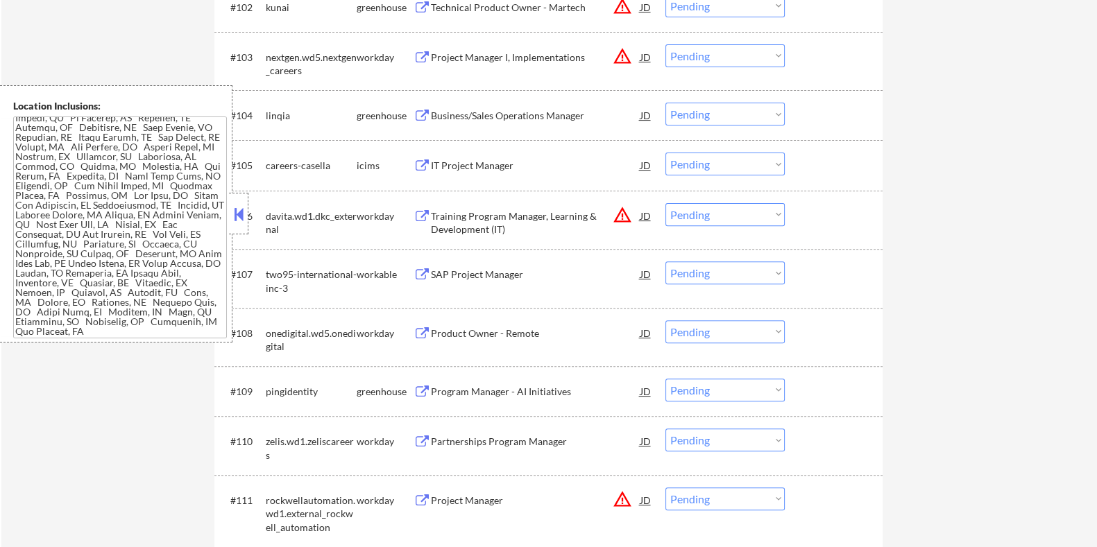
scroll to position [693, 0]
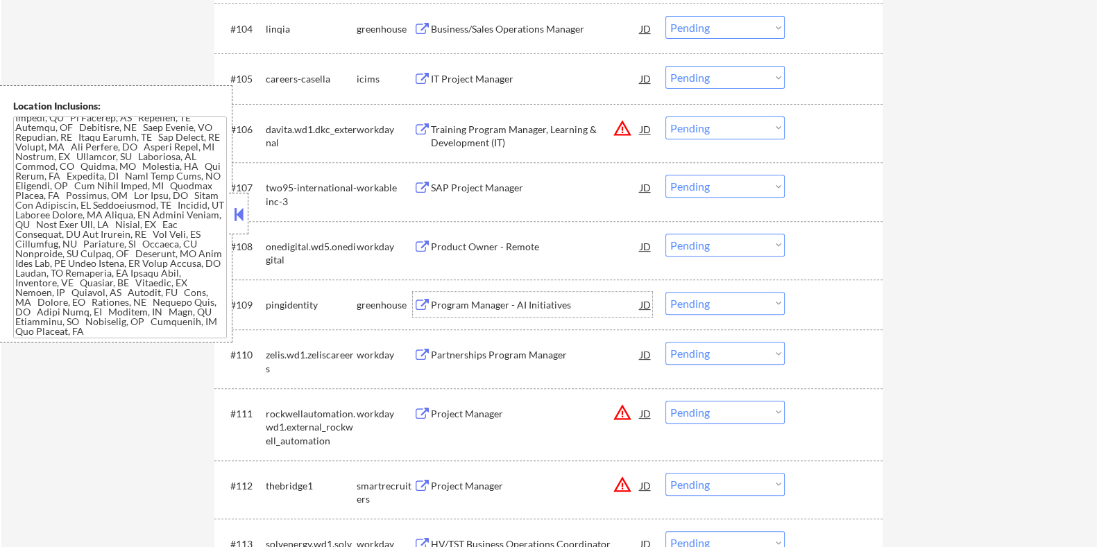
click at [479, 306] on div "Program Manager - AI Initiatives" at bounding box center [535, 305] width 210 height 14
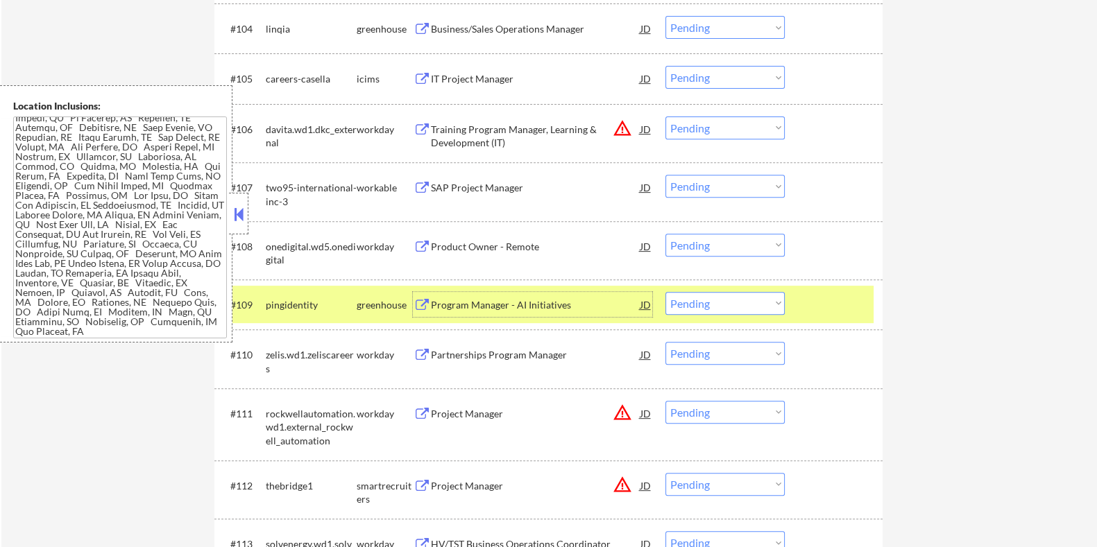
click at [743, 312] on select "Choose an option... Pending Applied Excluded (Questions) Excluded (Expired) Exc…" at bounding box center [724, 303] width 119 height 23
click at [665, 292] on select "Choose an option... Pending Applied Excluded (Questions) Excluded (Expired) Exc…" at bounding box center [724, 303] width 119 height 23
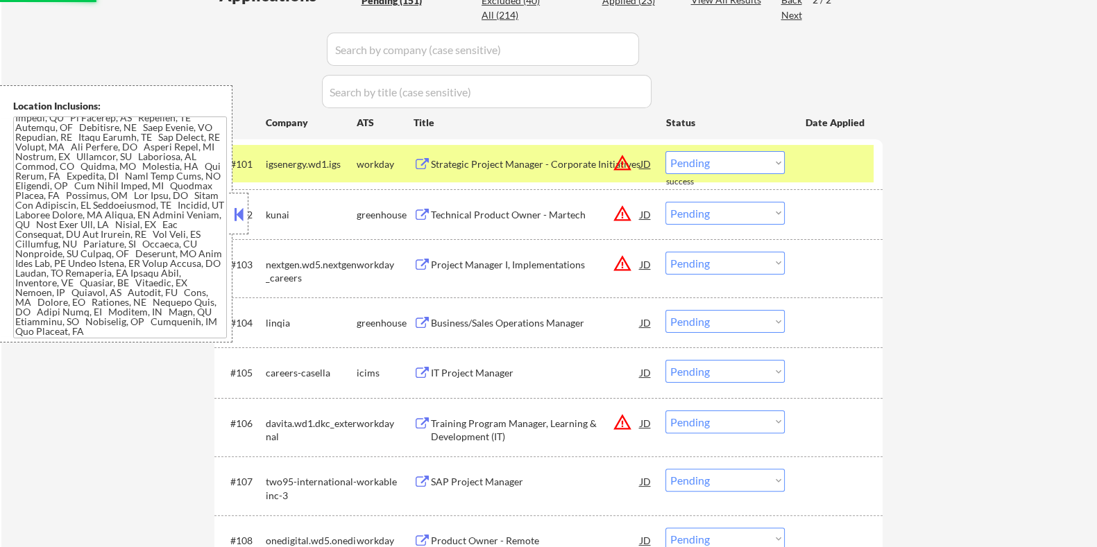
select select ""pending""
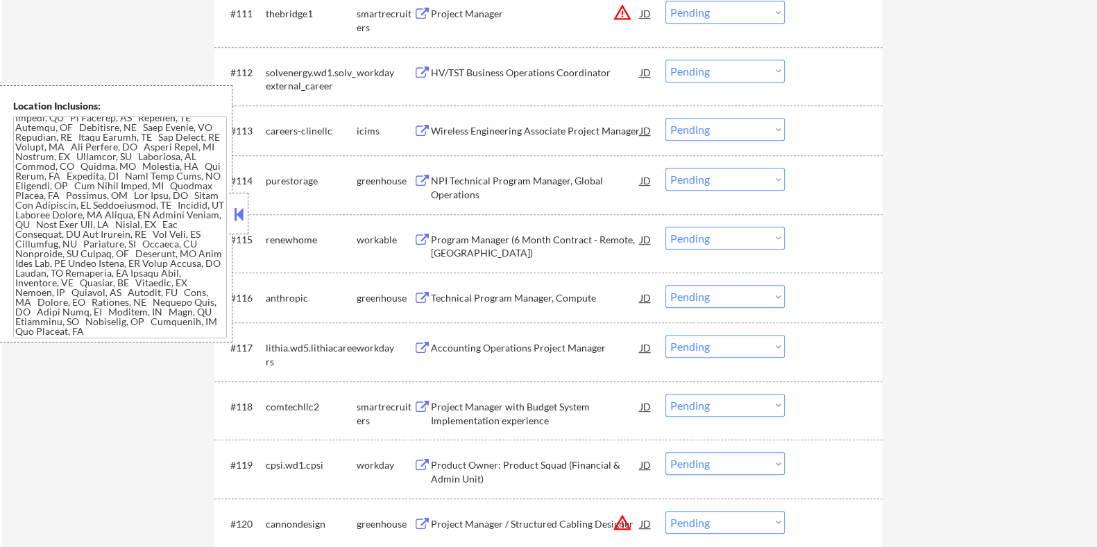
scroll to position [1118, 0]
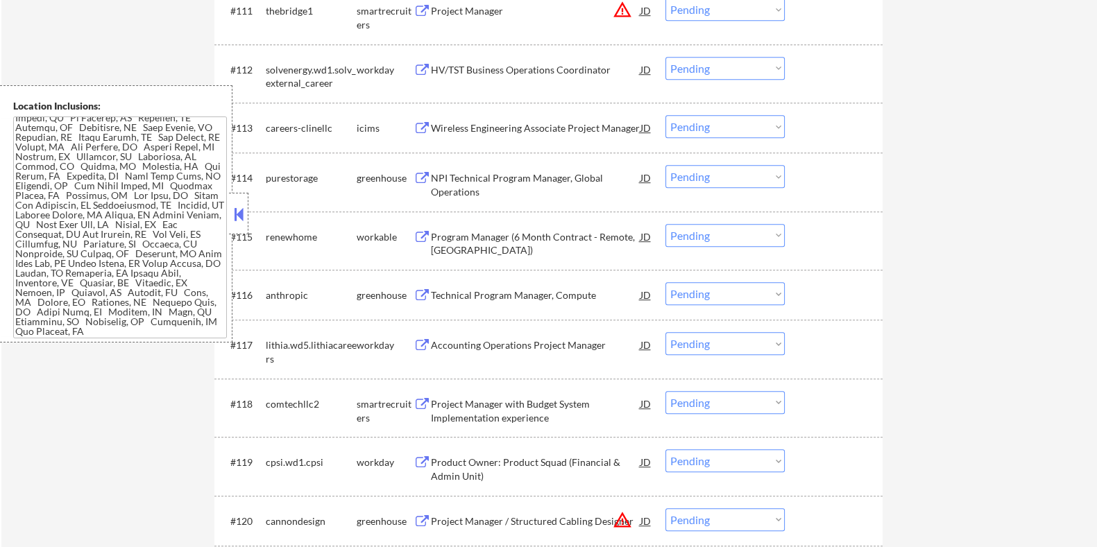
click at [427, 235] on button at bounding box center [421, 237] width 17 height 13
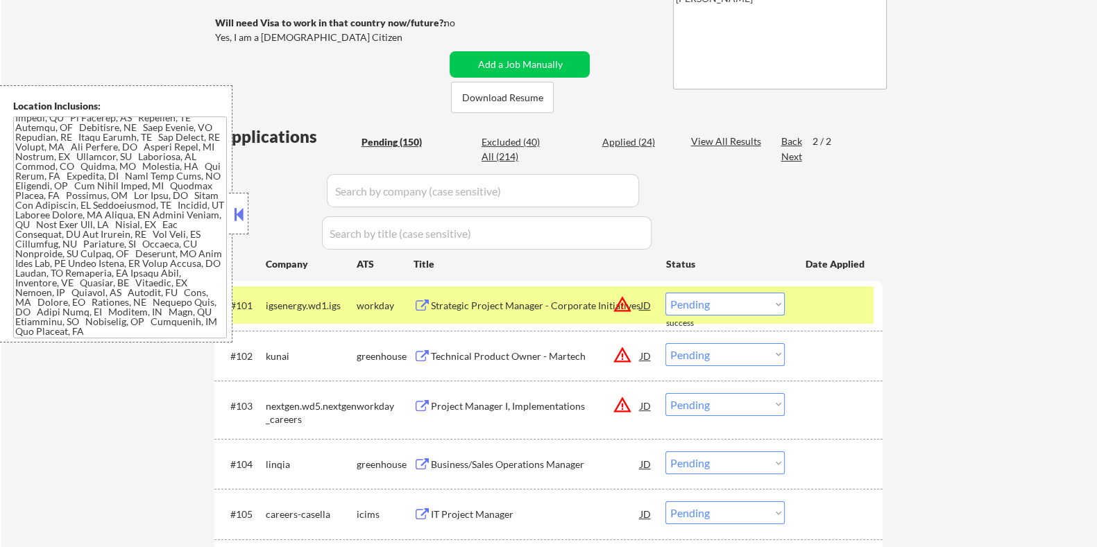
scroll to position [251, 0]
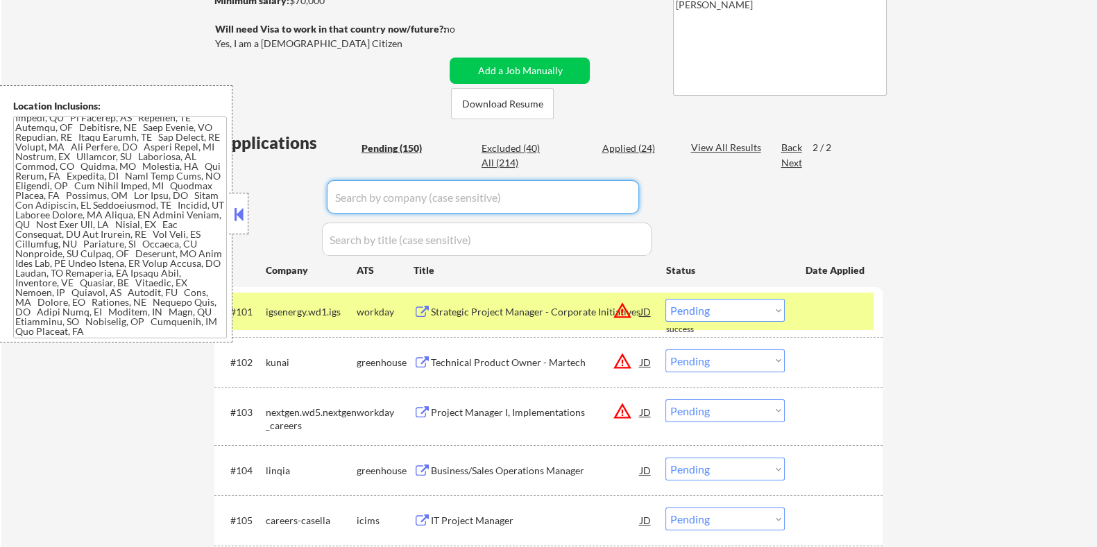
click at [409, 196] on input "input" at bounding box center [483, 196] width 312 height 33
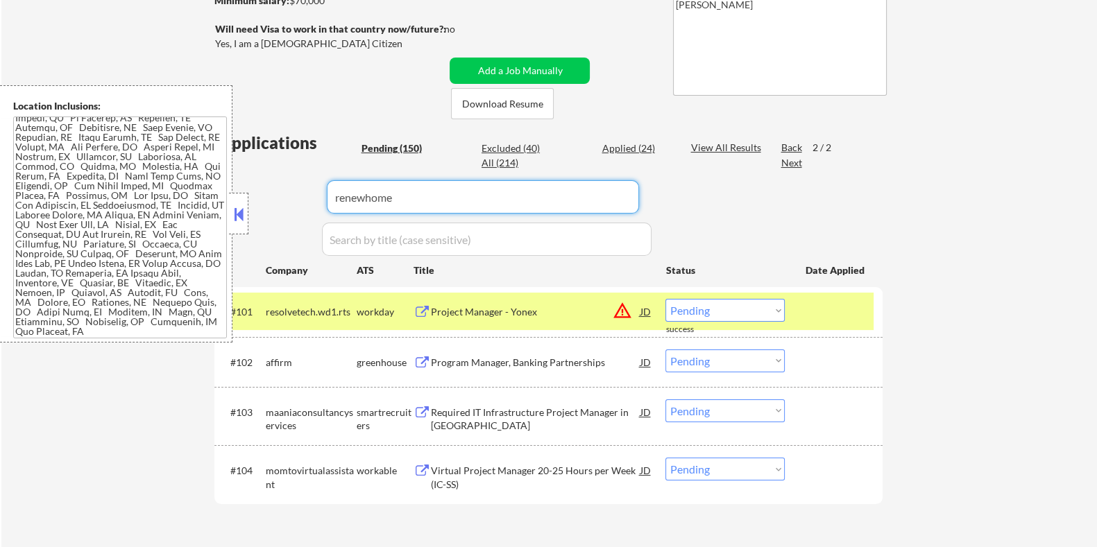
type input "renewhome"
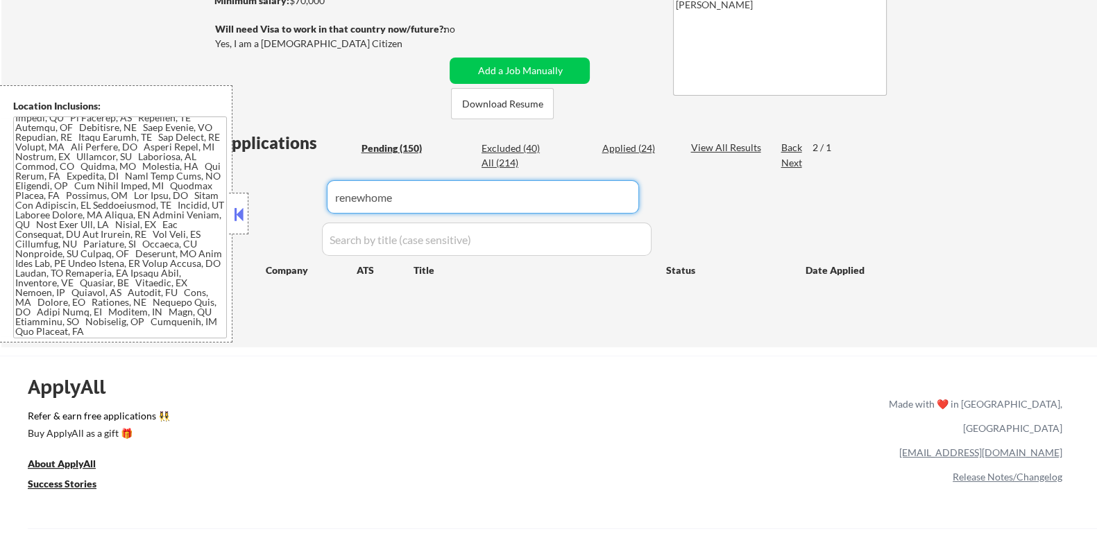
drag, startPoint x: 389, startPoint y: 201, endPoint x: 201, endPoint y: 201, distance: 187.3
click at [201, 201] on body "← Return to /applysquad Mailslurp Inbox Job Search Builder [PERSON_NAME] User E…" at bounding box center [548, 22] width 1097 height 547
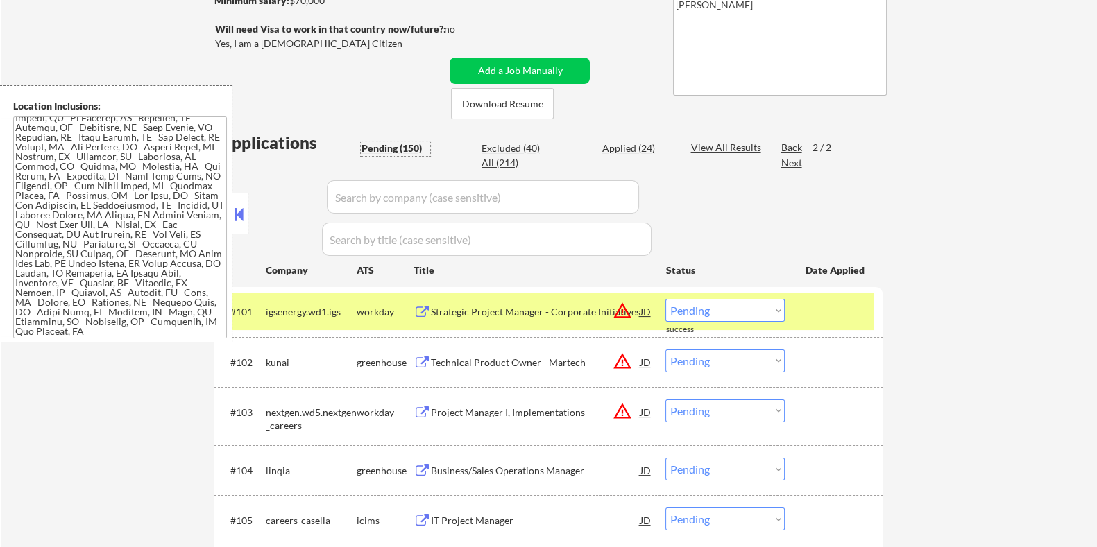
drag, startPoint x: 378, startPoint y: 144, endPoint x: 363, endPoint y: 184, distance: 43.0
click at [378, 143] on div "Pending (150)" at bounding box center [395, 149] width 69 height 14
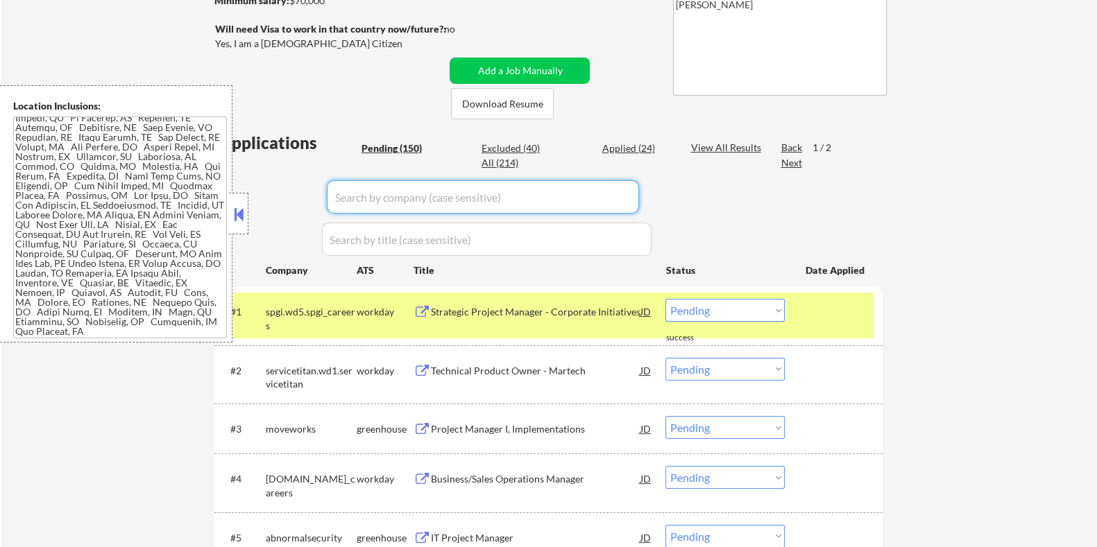
click at [363, 187] on input "input" at bounding box center [483, 196] width 312 height 33
paste input "renewhome"
type input "renewhome"
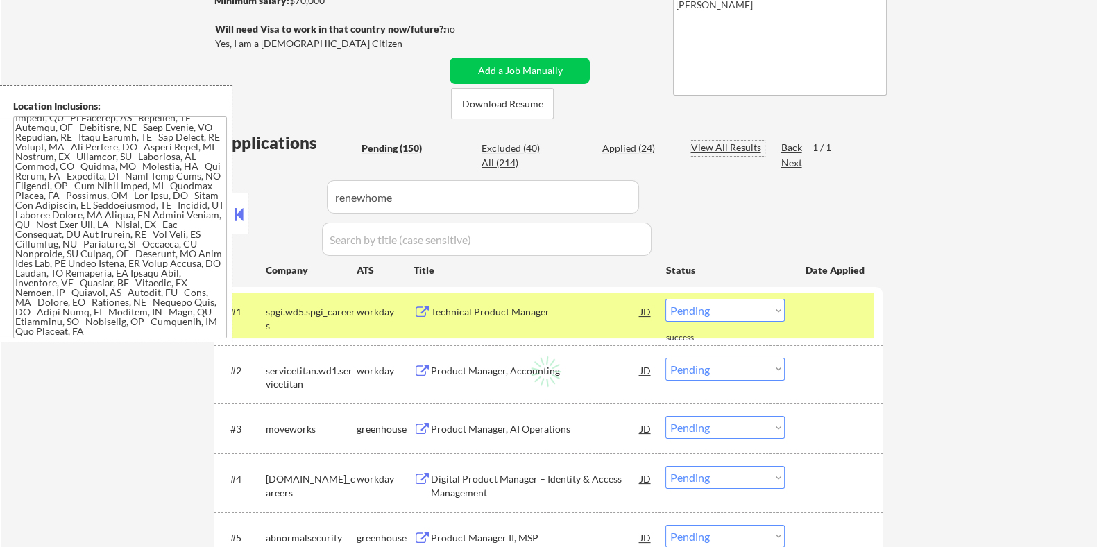
click at [712, 141] on div "View All Results" at bounding box center [727, 148] width 74 height 14
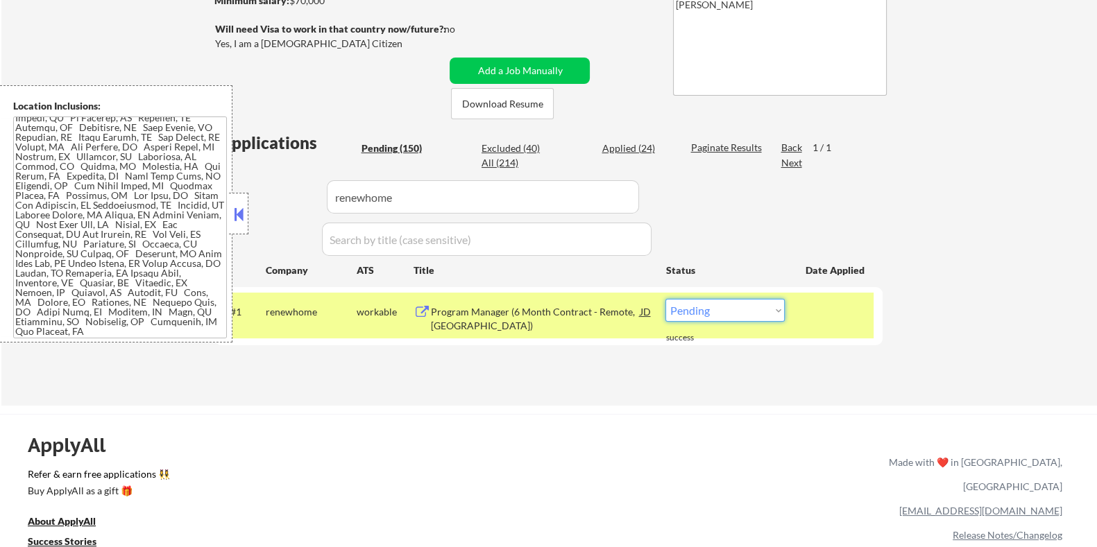
click at [741, 315] on select "Choose an option... Pending Applied Excluded (Questions) Excluded (Expired) Exc…" at bounding box center [724, 310] width 119 height 23
select select ""applied""
click at [665, 299] on select "Choose an option... Pending Applied Excluded (Questions) Excluded (Expired) Exc…" at bounding box center [724, 310] width 119 height 23
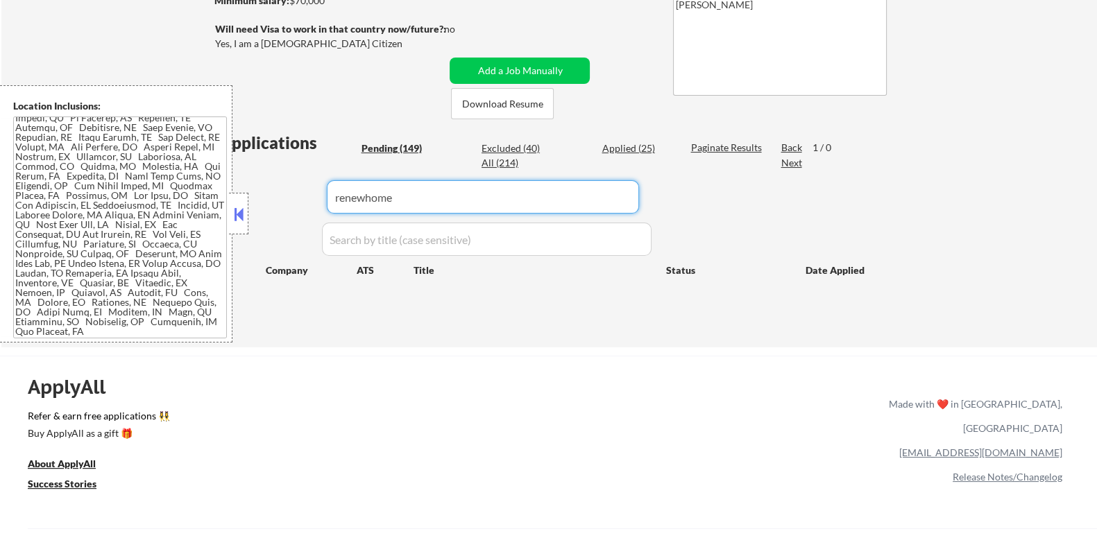
drag, startPoint x: 418, startPoint y: 193, endPoint x: 204, endPoint y: 227, distance: 216.4
click at [204, 227] on body "← Return to /applysquad Mailslurp Inbox Job Search Builder [PERSON_NAME] User E…" at bounding box center [548, 22] width 1097 height 547
select select ""pending""
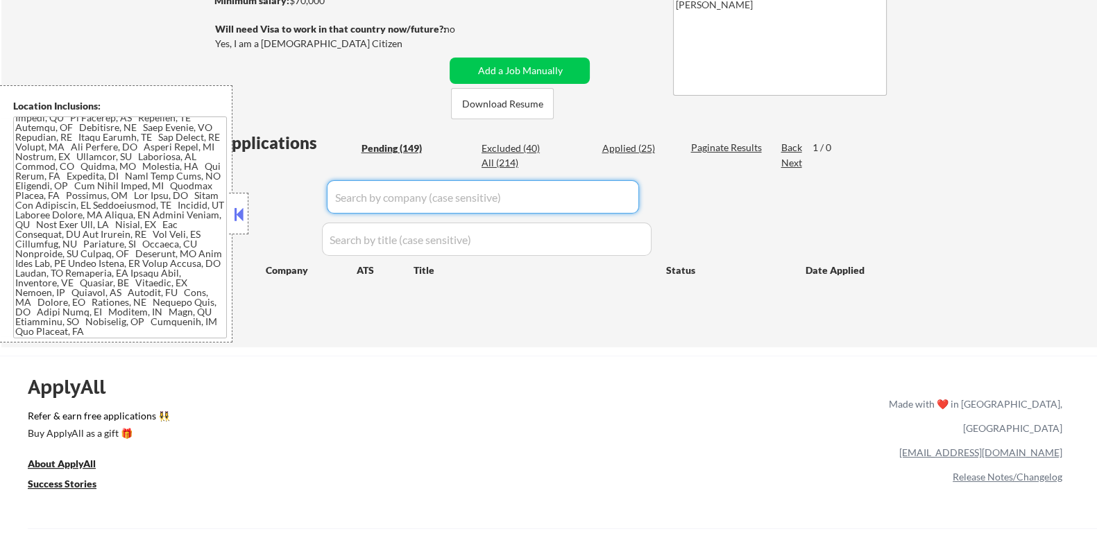
select select ""pending""
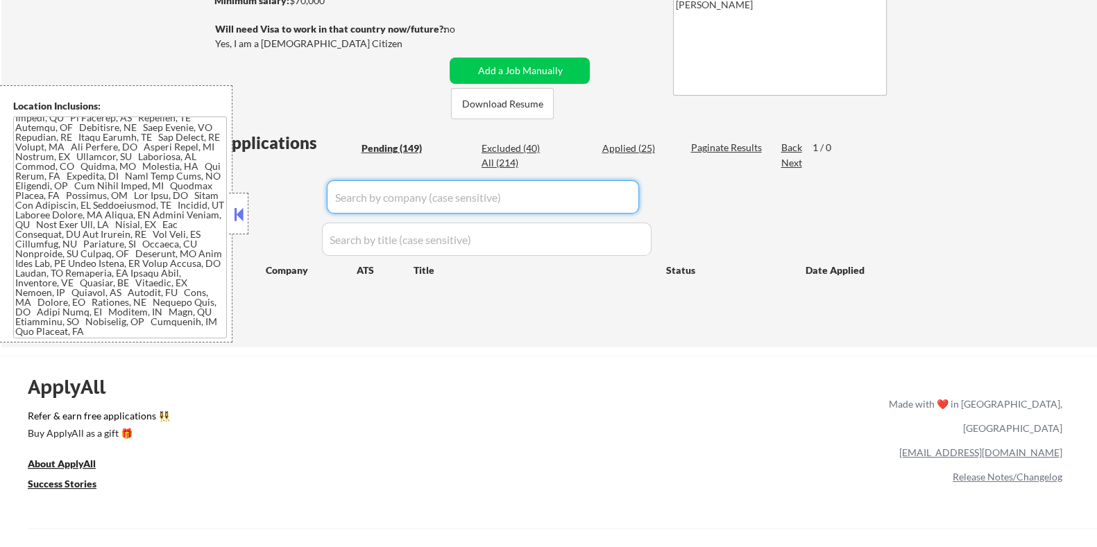
select select ""pending""
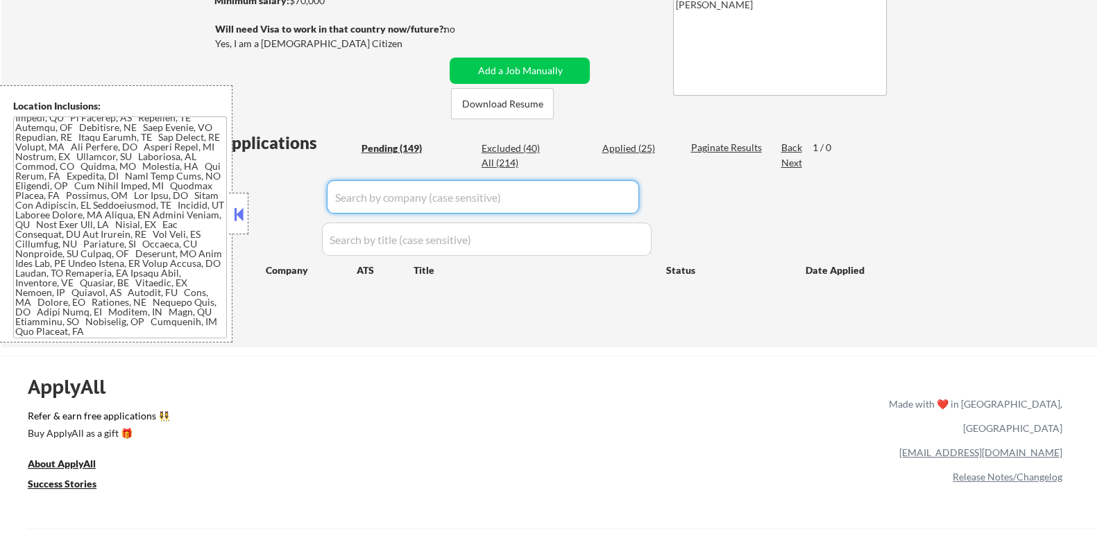
select select ""pending""
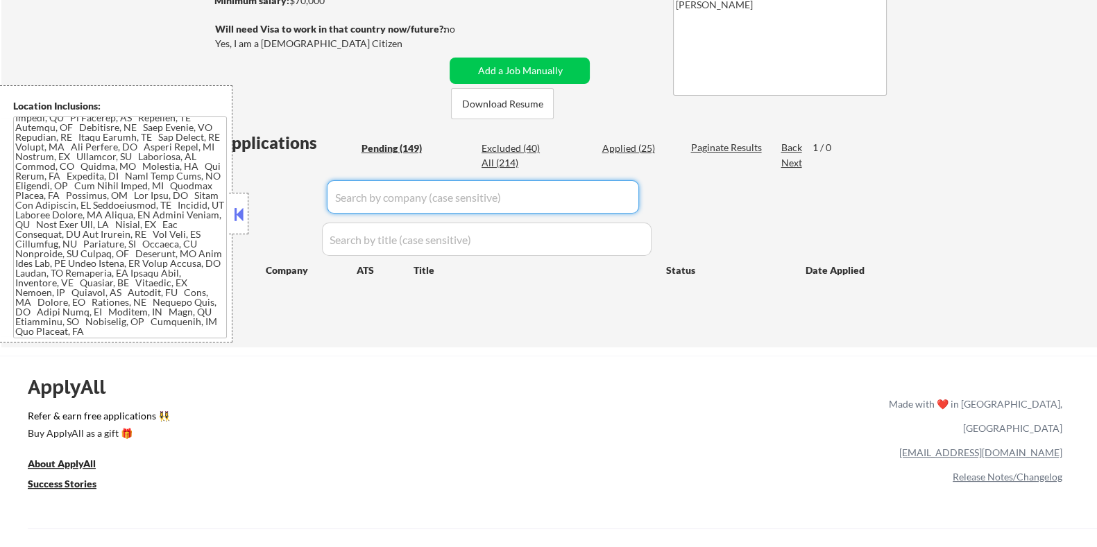
select select ""pending""
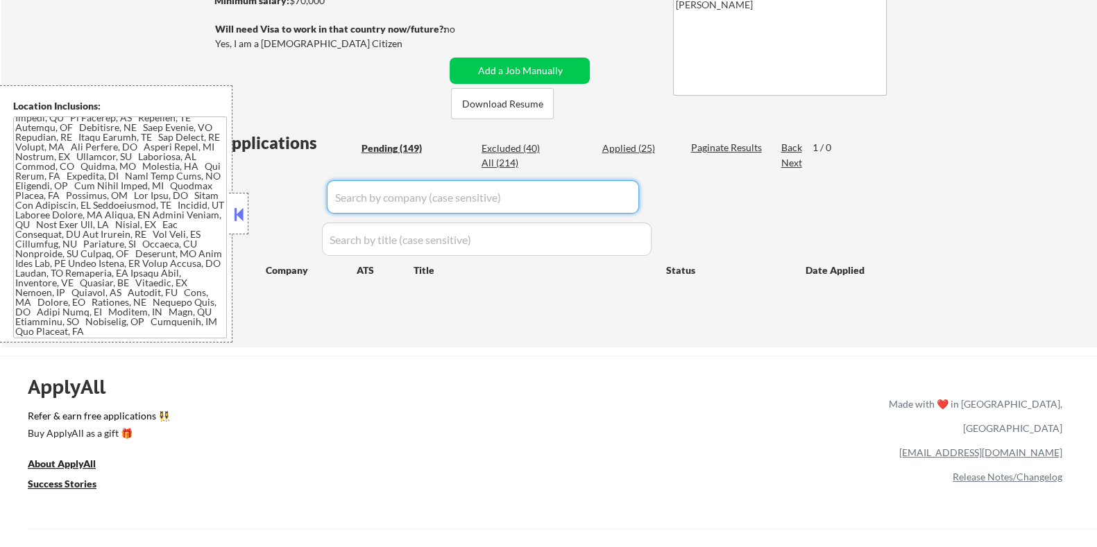
select select ""pending""
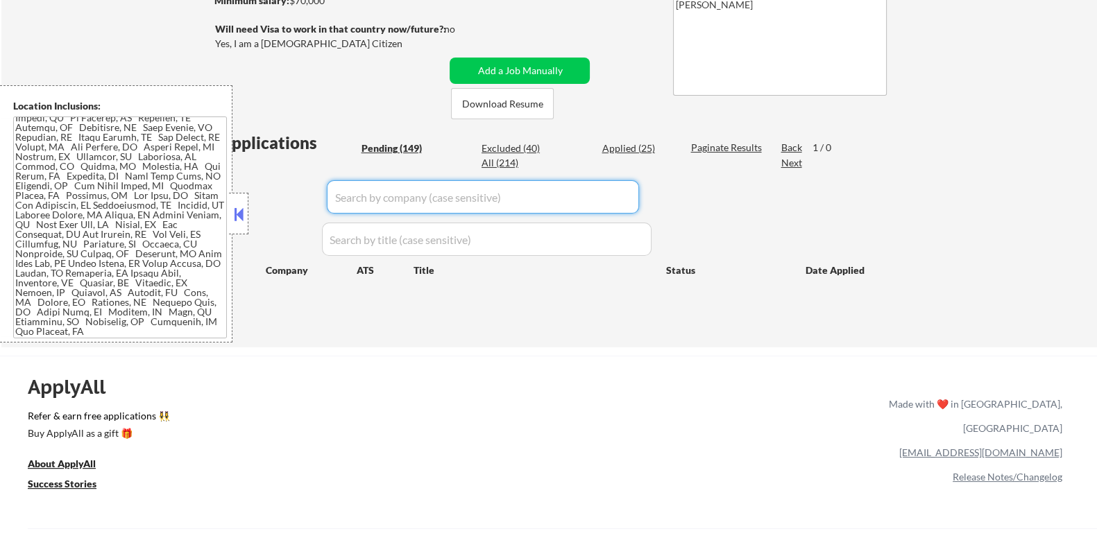
select select ""pending""
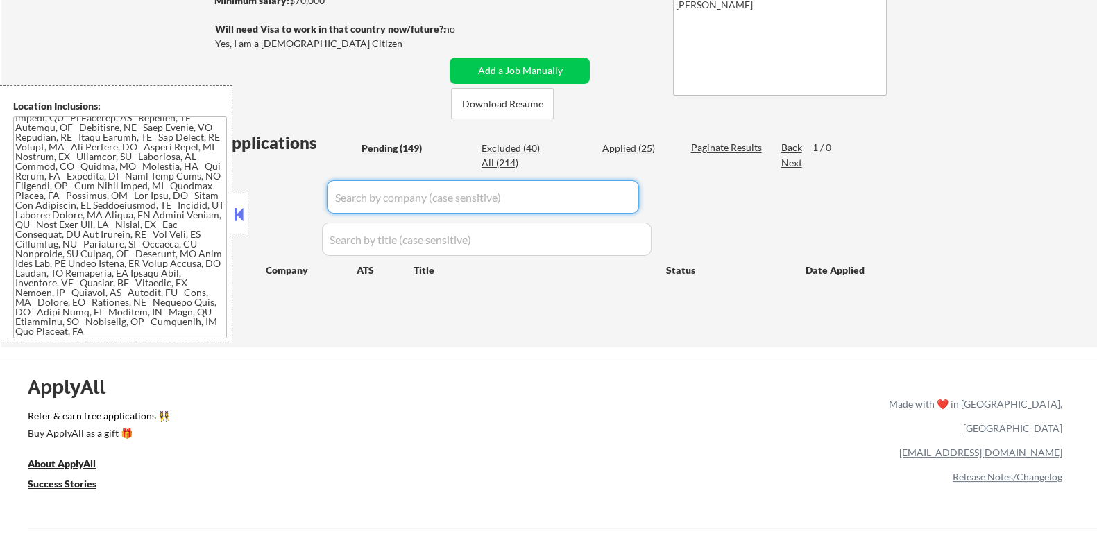
select select ""pending""
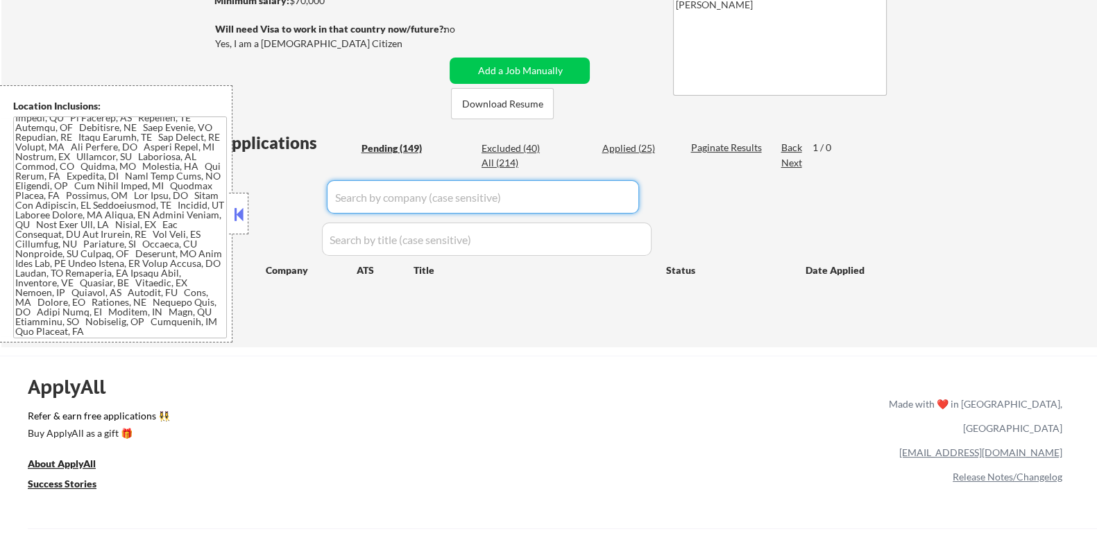
select select ""pending""
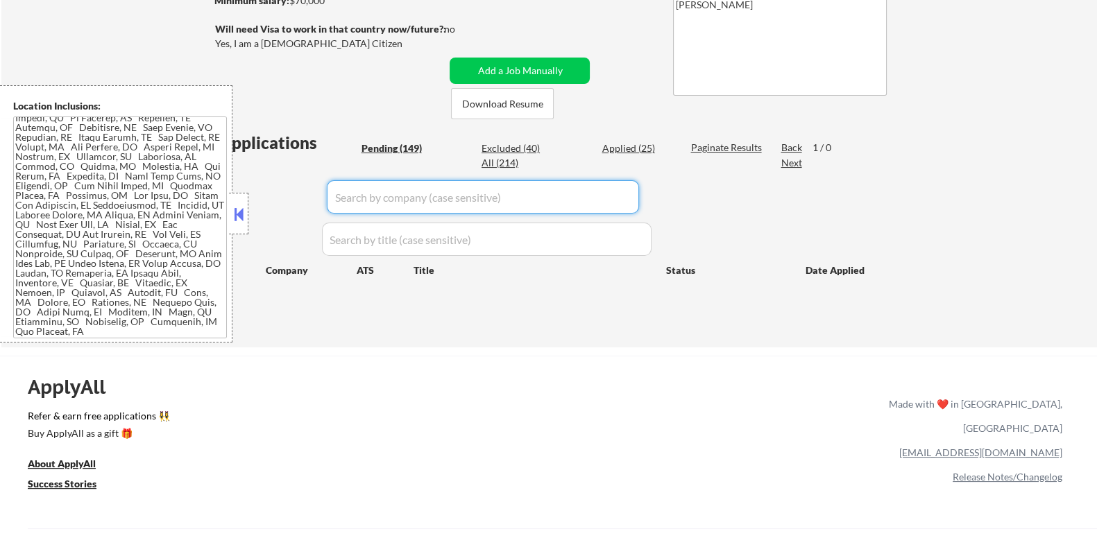
select select ""pending""
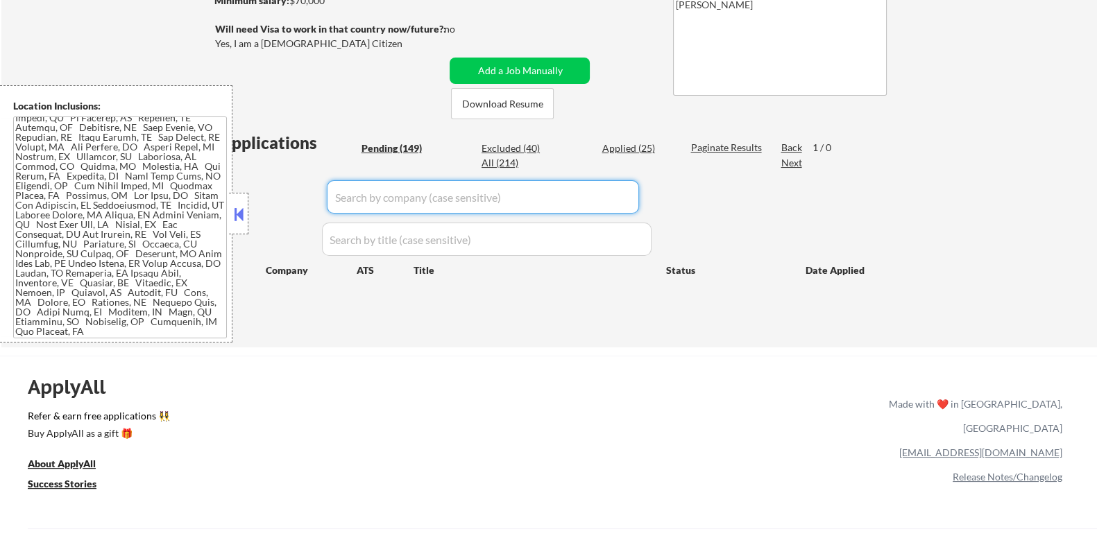
select select ""pending""
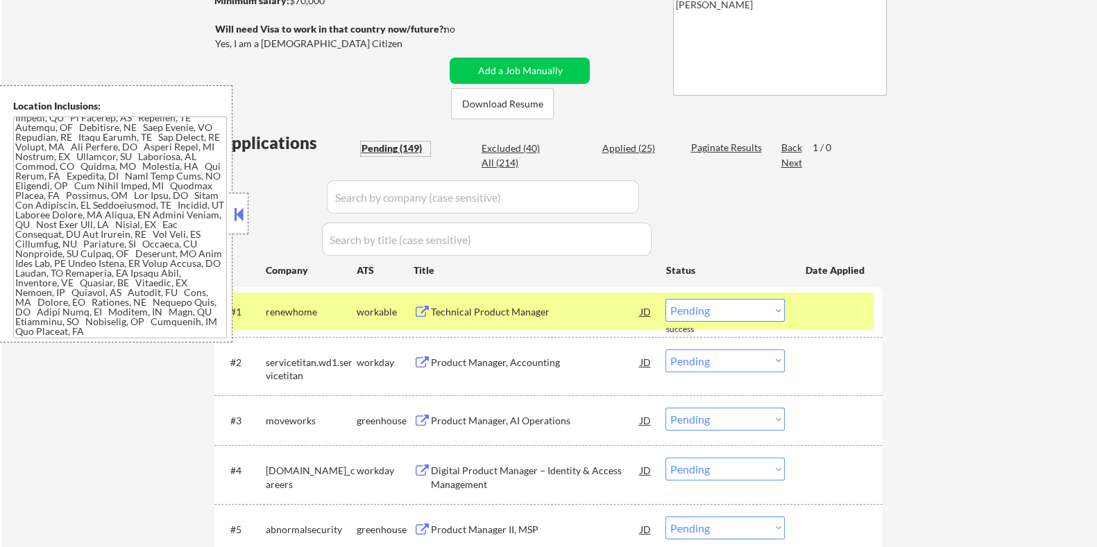
click at [395, 145] on div "Pending (149)" at bounding box center [395, 149] width 69 height 14
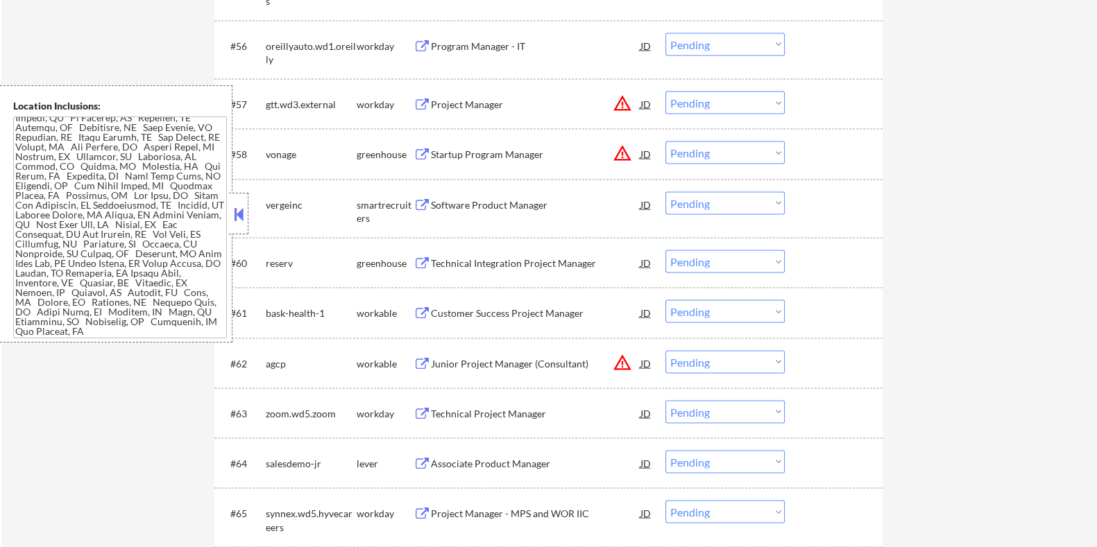
scroll to position [3547, 0]
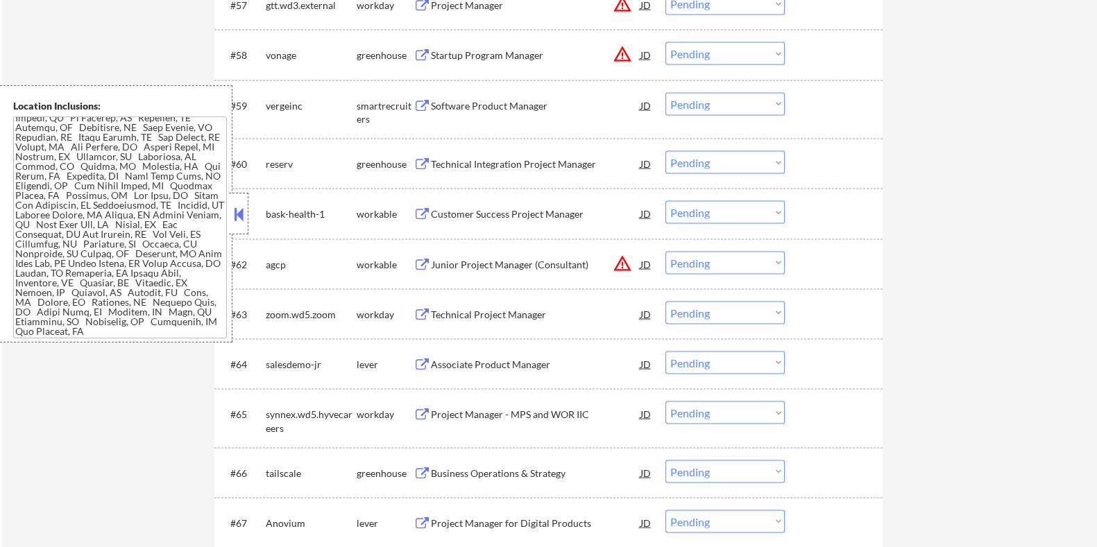
click at [444, 213] on div "Customer Success Project Manager" at bounding box center [535, 214] width 210 height 14
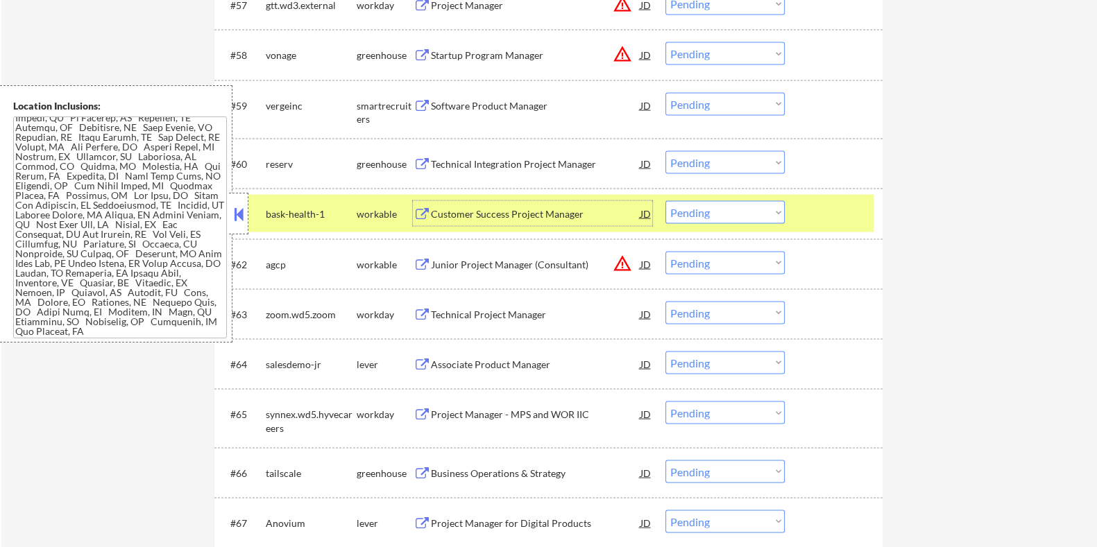
click at [725, 213] on select "Choose an option... Pending Applied Excluded (Questions) Excluded (Expired) Exc…" at bounding box center [724, 212] width 119 height 23
click at [665, 201] on select "Choose an option... Pending Applied Excluded (Questions) Excluded (Expired) Exc…" at bounding box center [724, 212] width 119 height 23
select select ""pending""
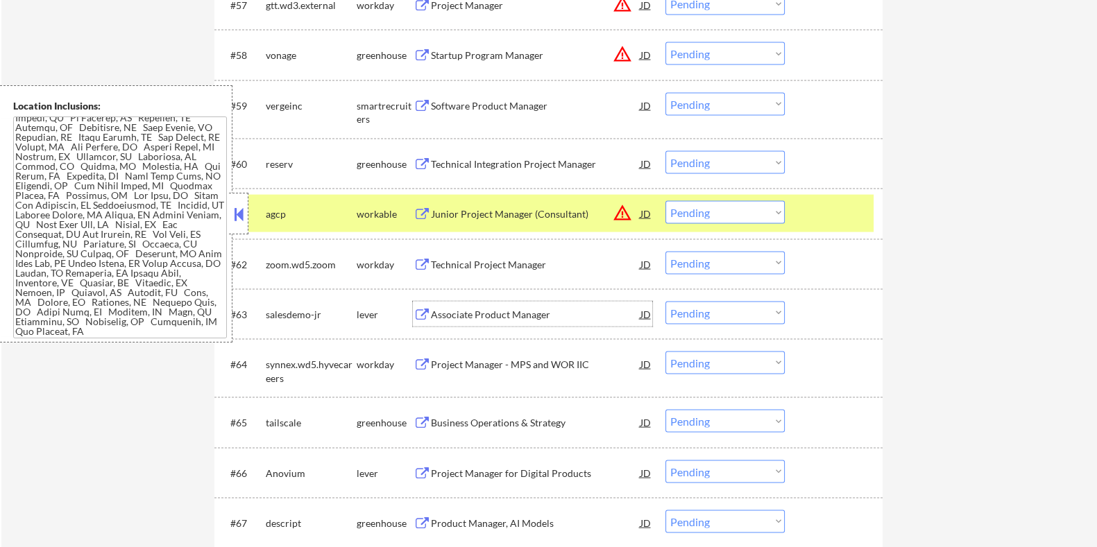
click at [473, 314] on div "Associate Product Manager" at bounding box center [535, 315] width 210 height 14
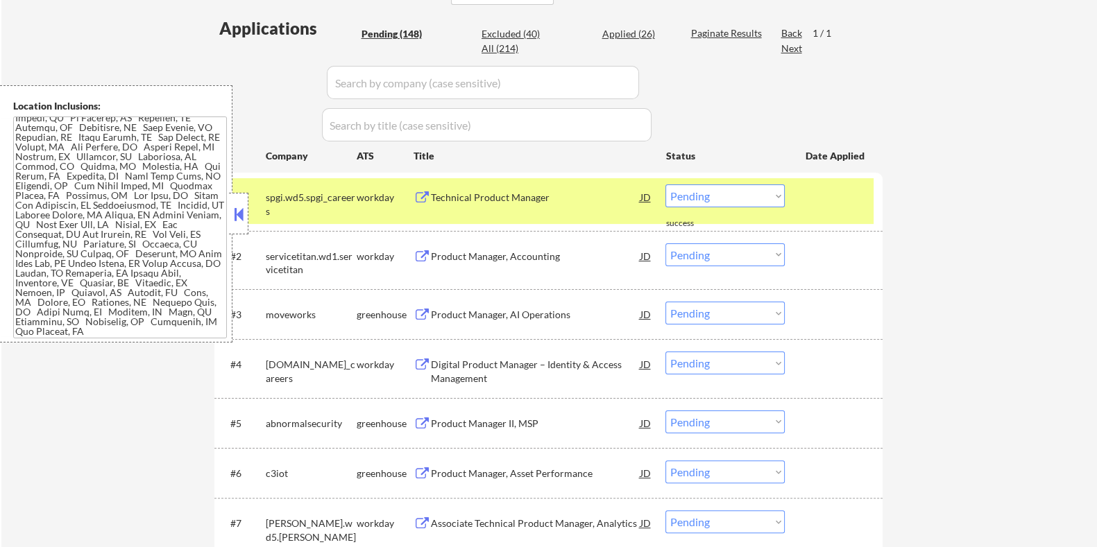
scroll to position [338, 0]
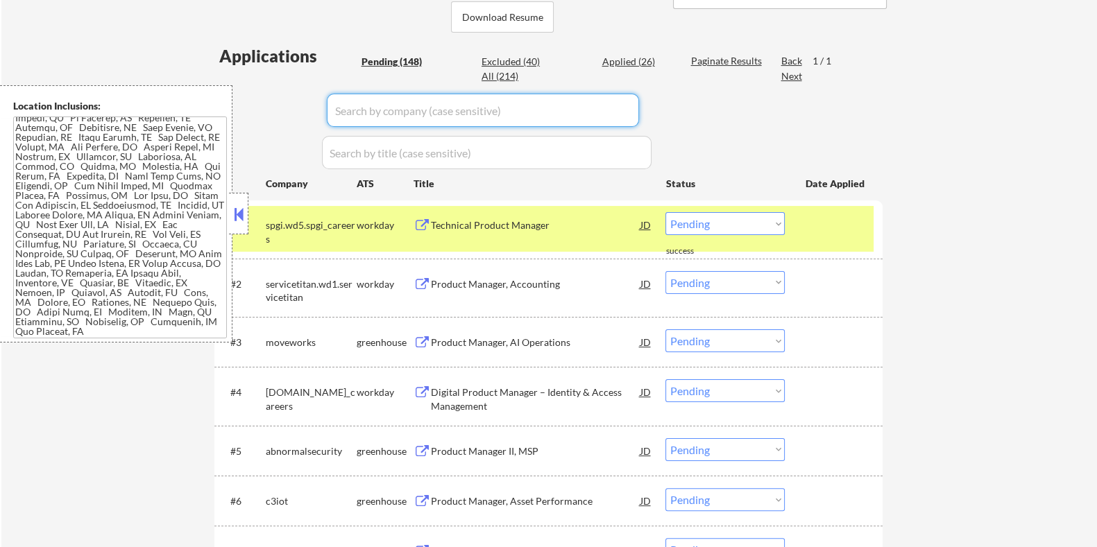
click at [405, 108] on input "input" at bounding box center [483, 110] width 312 height 33
type input "salesdemo"
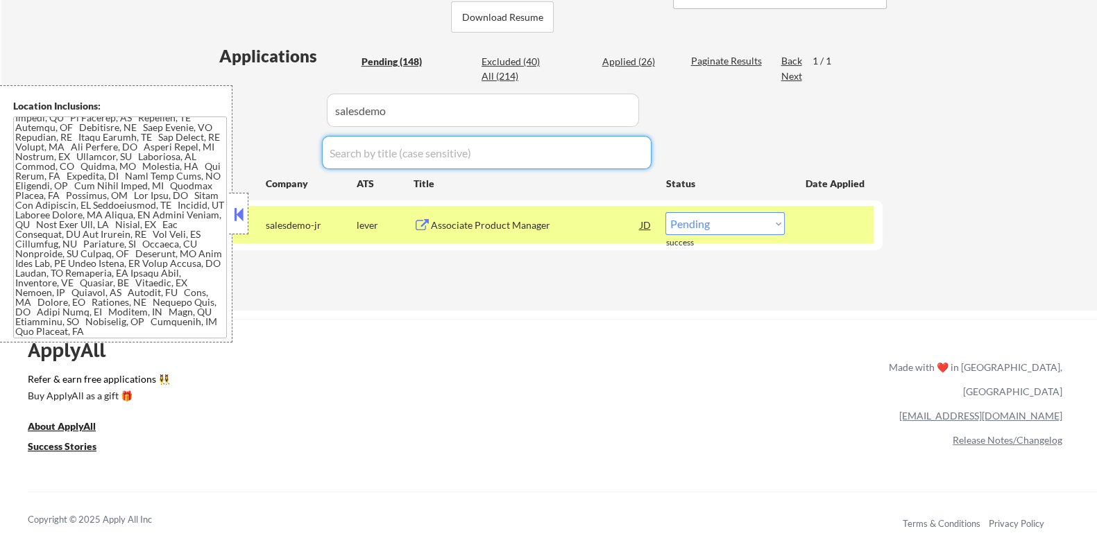
click at [731, 219] on select "Choose an option... Pending Applied Excluded (Questions) Excluded (Expired) Exc…" at bounding box center [724, 223] width 119 height 23
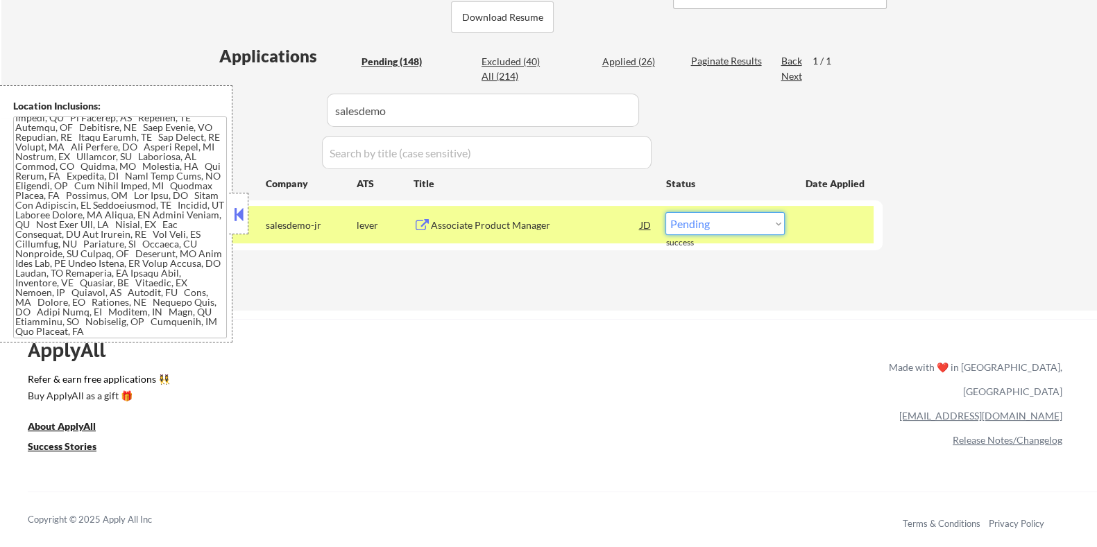
select select ""applied""
click at [665, 212] on select "Choose an option... Pending Applied Excluded (Questions) Excluded (Expired) Exc…" at bounding box center [724, 223] width 119 height 23
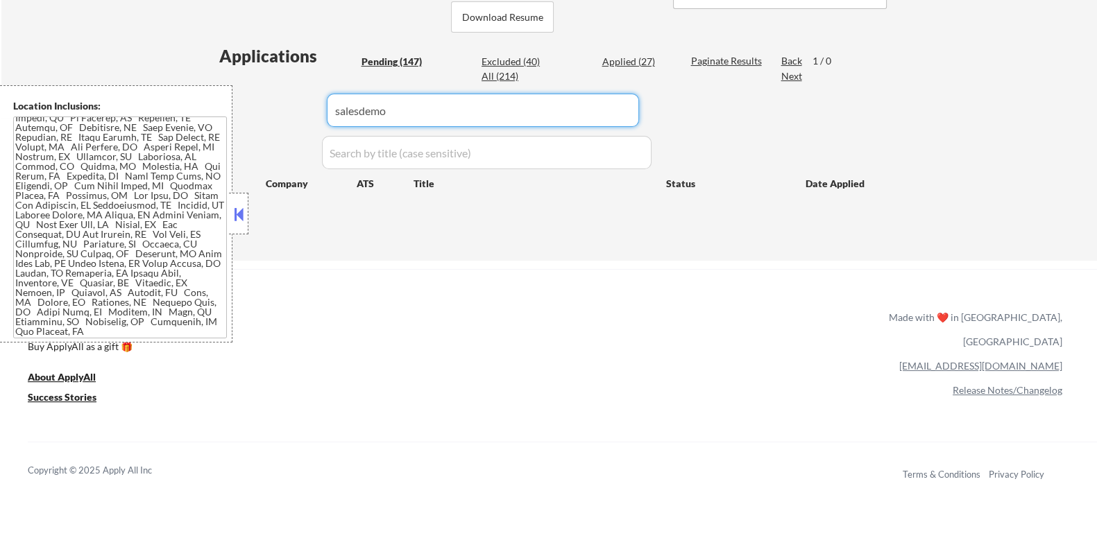
drag, startPoint x: 420, startPoint y: 107, endPoint x: 271, endPoint y: 128, distance: 150.6
click at [271, 128] on div "Applications Pending (147) Excluded (40) Applied (27) All (214) Paginate Result…" at bounding box center [548, 139] width 668 height 190
select select ""pending""
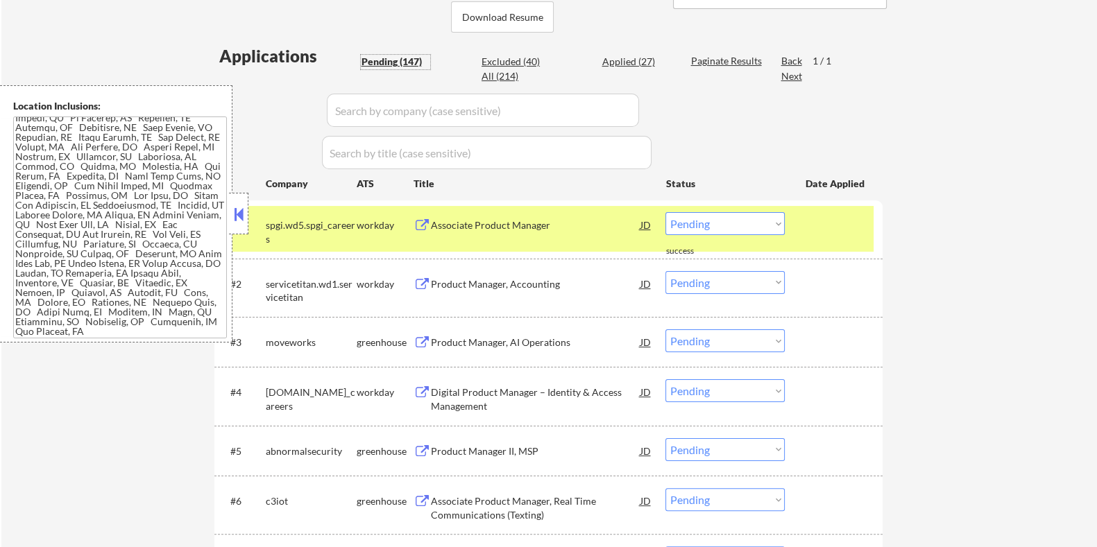
click at [400, 62] on div "Pending (147)" at bounding box center [395, 62] width 69 height 14
click at [239, 214] on button at bounding box center [238, 214] width 15 height 21
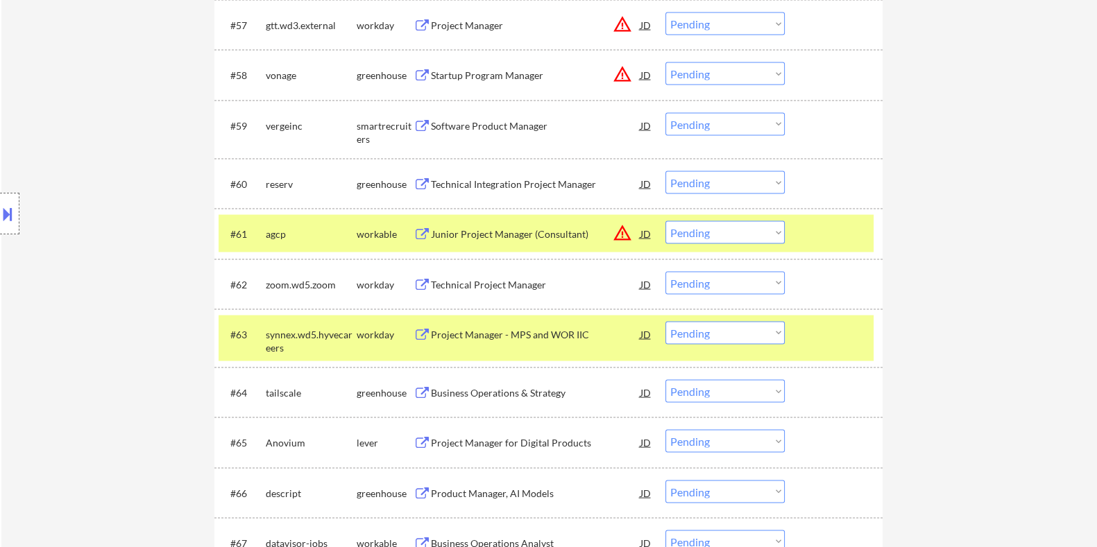
scroll to position [3634, 0]
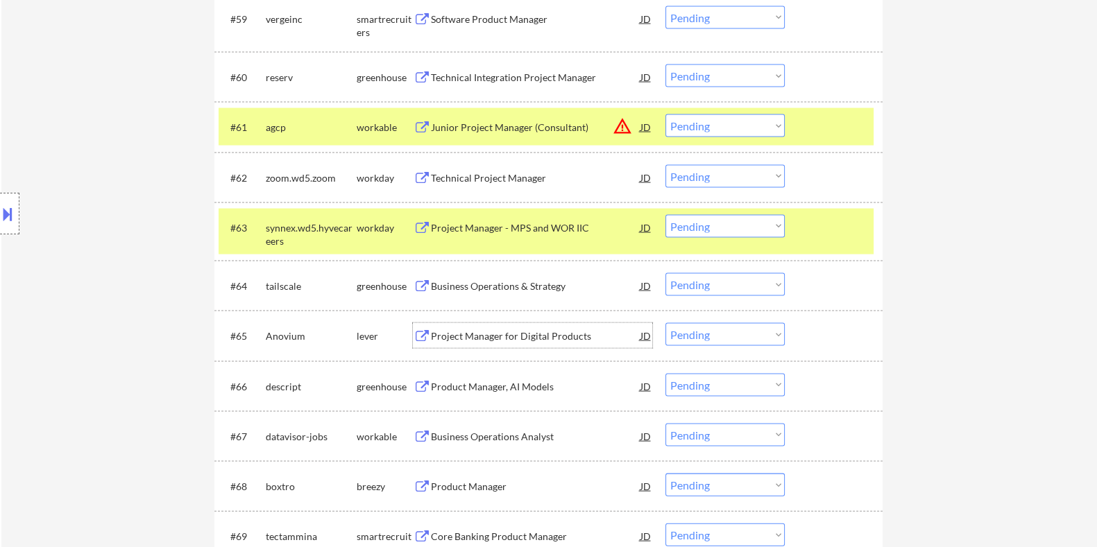
click at [488, 337] on div "Project Manager for Digital Products" at bounding box center [535, 337] width 210 height 14
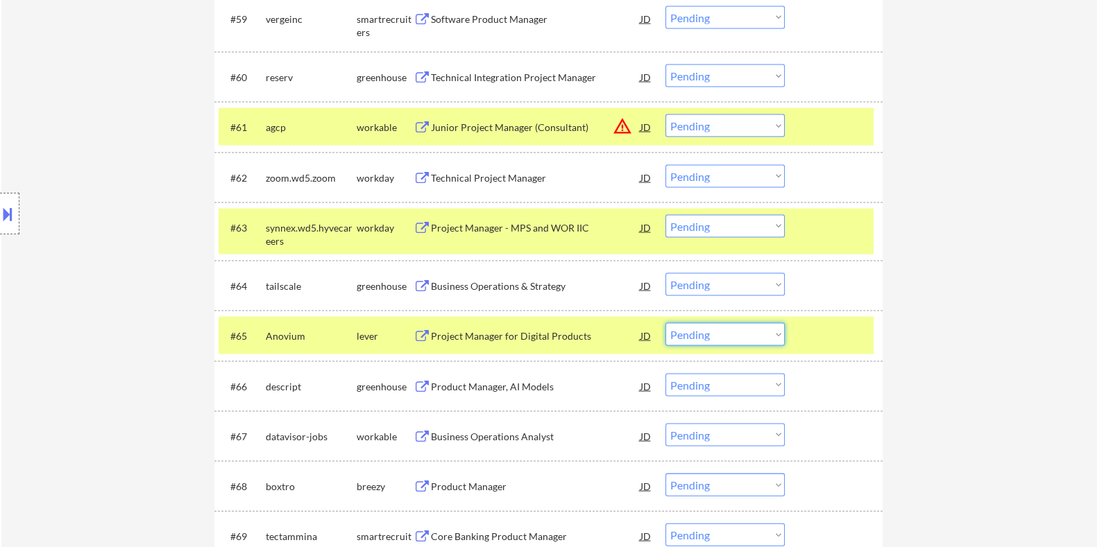
click at [752, 337] on select "Choose an option... Pending Applied Excluded (Questions) Excluded (Expired) Exc…" at bounding box center [724, 334] width 119 height 23
click at [665, 323] on select "Choose an option... Pending Applied Excluded (Questions) Excluded (Expired) Exc…" at bounding box center [724, 334] width 119 height 23
select select ""pending""
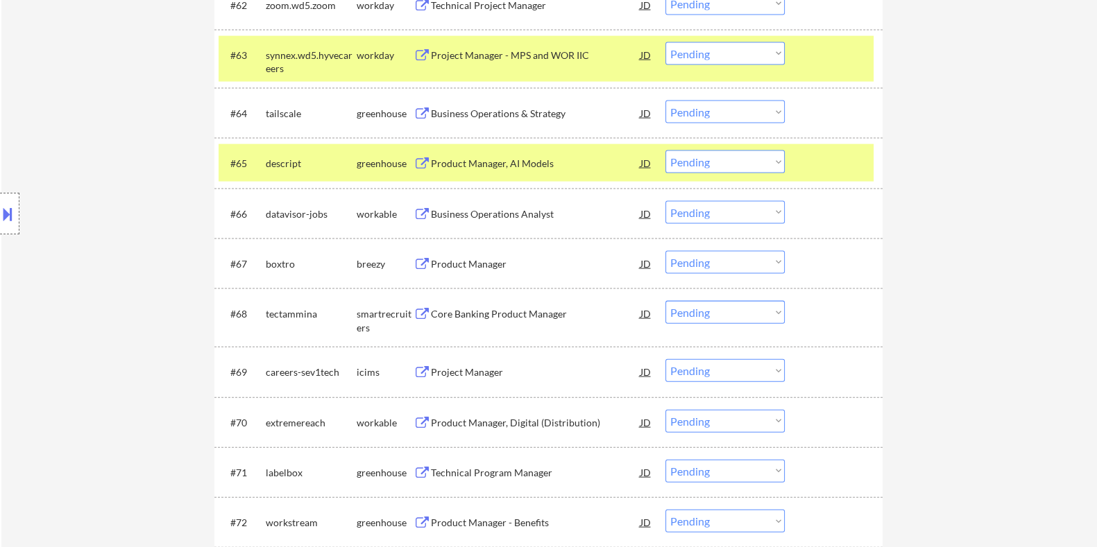
scroll to position [3807, 0]
click at [477, 262] on div "Product Manager" at bounding box center [535, 264] width 210 height 14
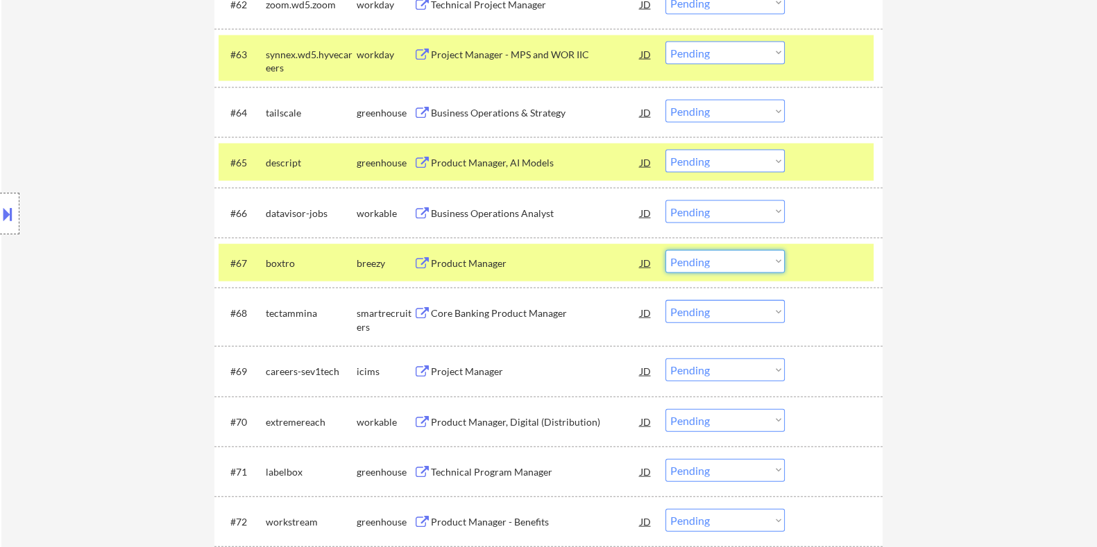
click at [733, 262] on select "Choose an option... Pending Applied Excluded (Questions) Excluded (Expired) Exc…" at bounding box center [724, 261] width 119 height 23
click at [665, 250] on select "Choose an option... Pending Applied Excluded (Questions) Excluded (Expired) Exc…" at bounding box center [724, 261] width 119 height 23
select select ""pending""
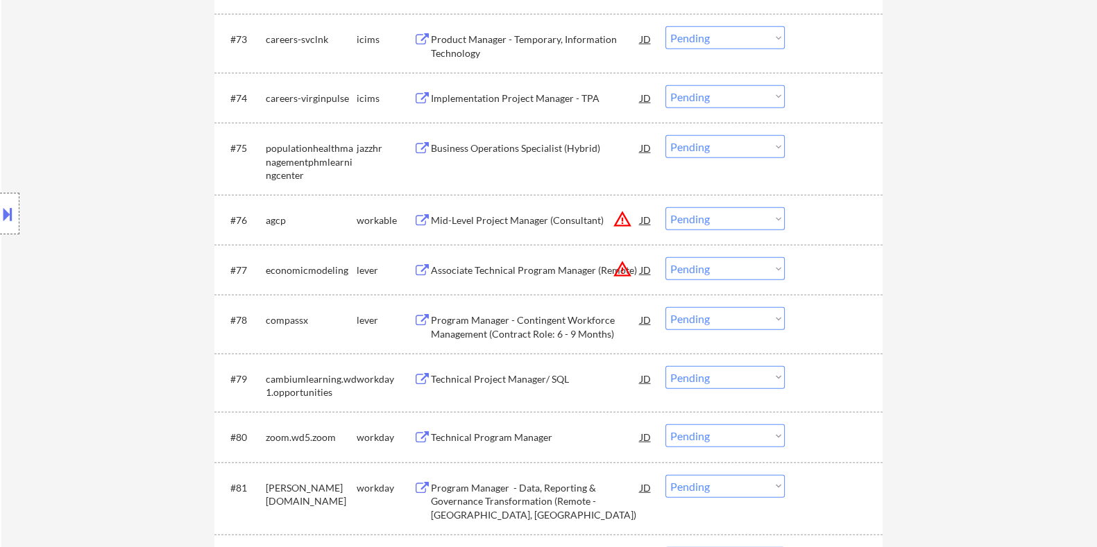
scroll to position [4241, 0]
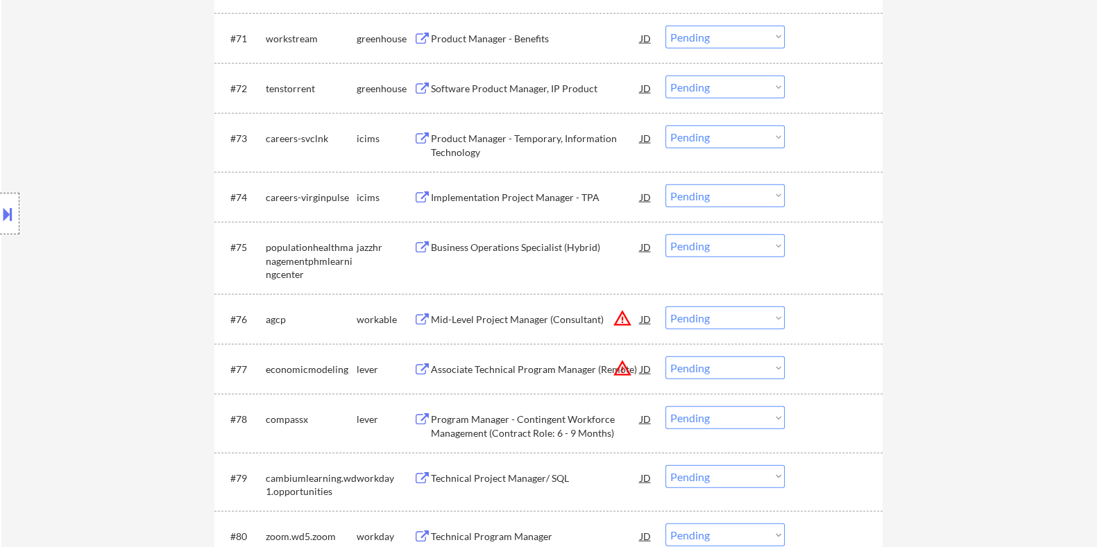
click at [459, 243] on div "Business Operations Specialist (Hybrid)" at bounding box center [535, 248] width 210 height 14
